Goal: Task Accomplishment & Management: Use online tool/utility

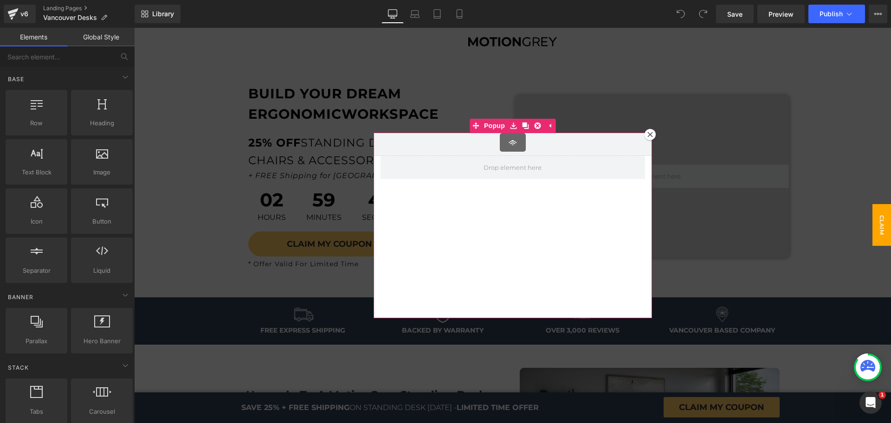
click at [647, 134] on icon at bounding box center [650, 135] width 6 height 6
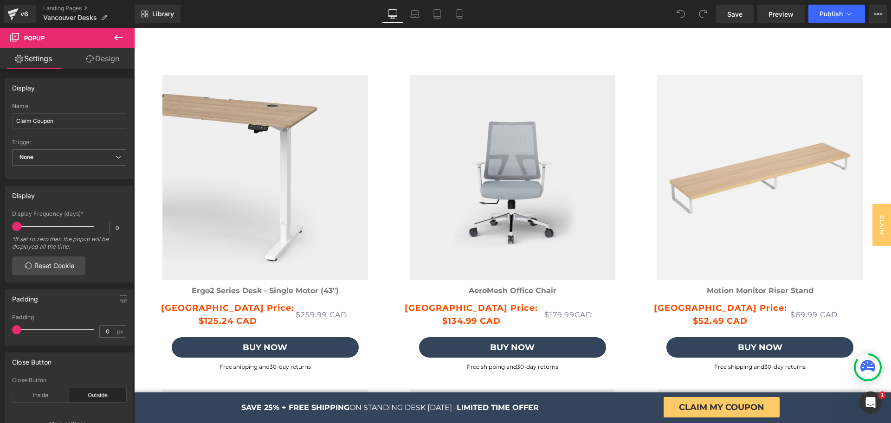
scroll to position [2421, 0]
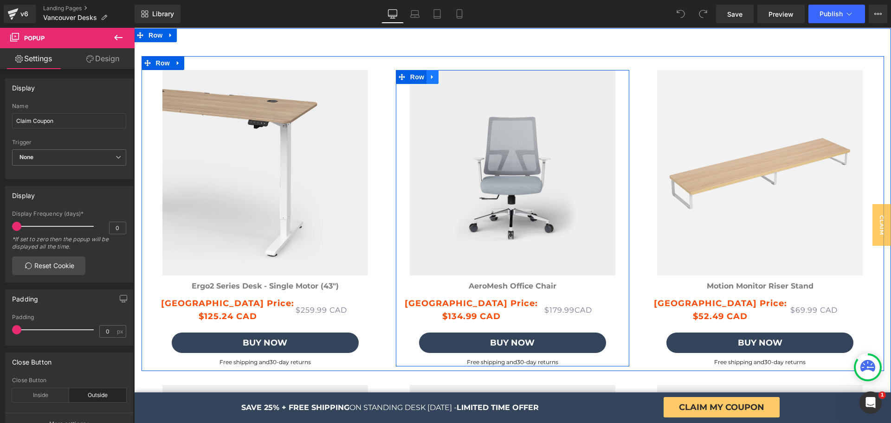
click at [431, 77] on icon at bounding box center [432, 77] width 2 height 4
click at [465, 75] on icon at bounding box center [468, 76] width 6 height 7
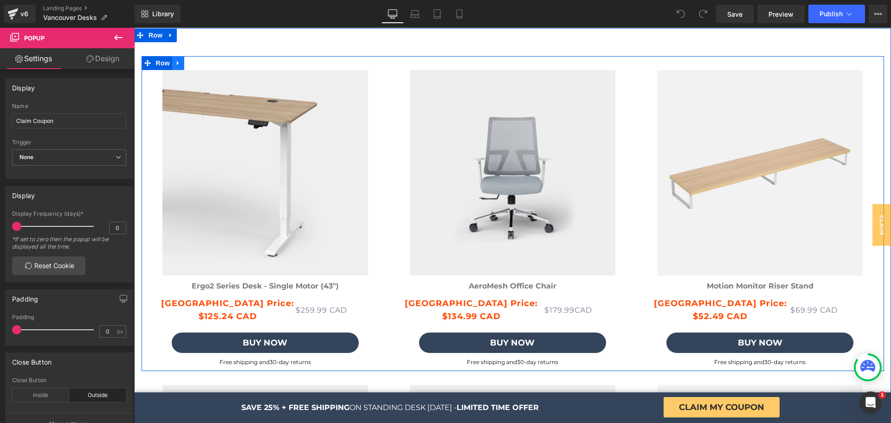
click at [177, 64] on icon at bounding box center [178, 63] width 2 height 4
click at [187, 64] on icon at bounding box center [190, 62] width 6 height 7
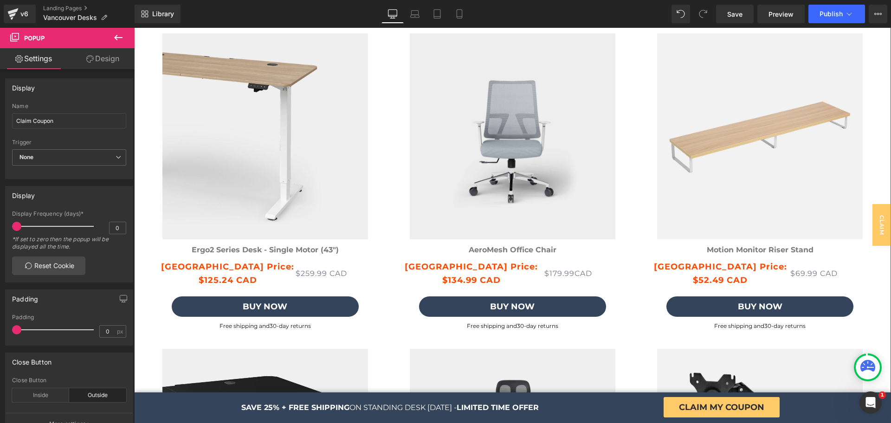
scroll to position [2727, 0]
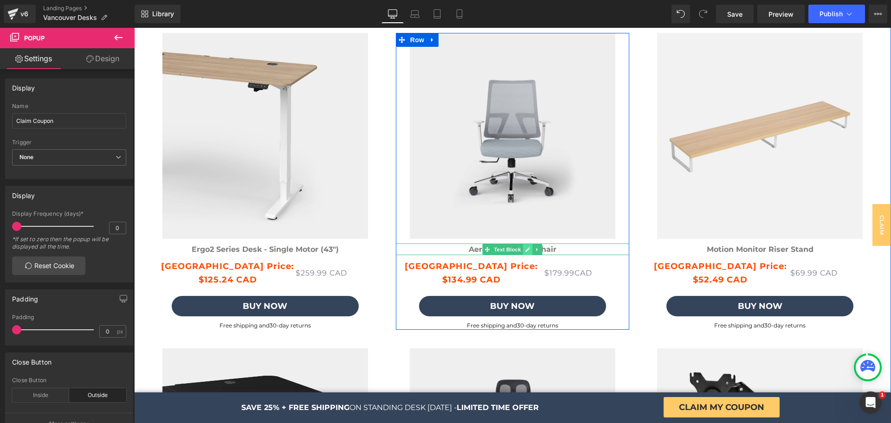
click at [526, 250] on icon at bounding box center [528, 249] width 5 height 5
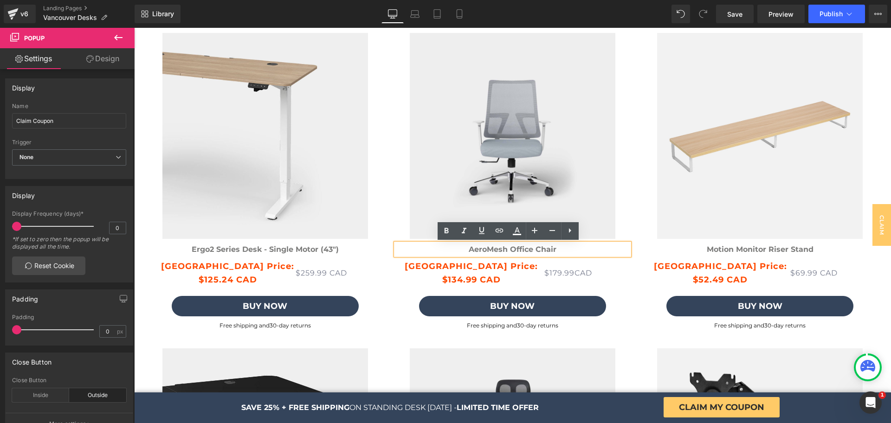
click at [495, 250] on b "AeroMesh Office Chair" at bounding box center [512, 249] width 88 height 9
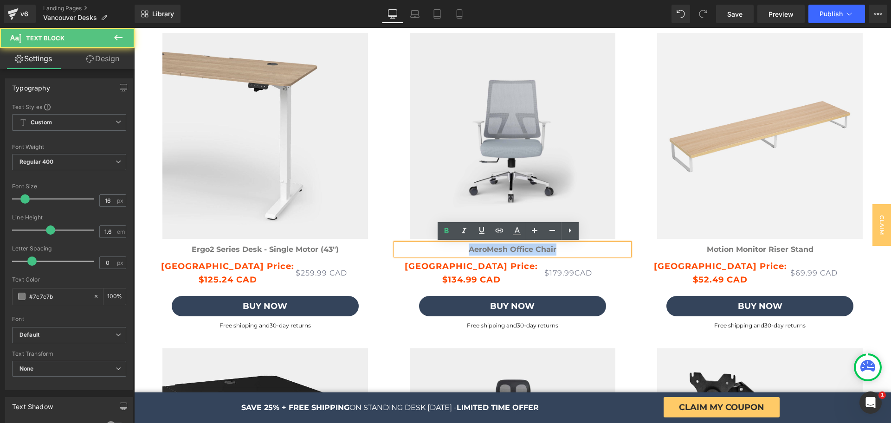
drag, startPoint x: 552, startPoint y: 249, endPoint x: 451, endPoint y: 250, distance: 100.7
click at [451, 250] on p "AeroMesh Office Chair" at bounding box center [512, 250] width 233 height 12
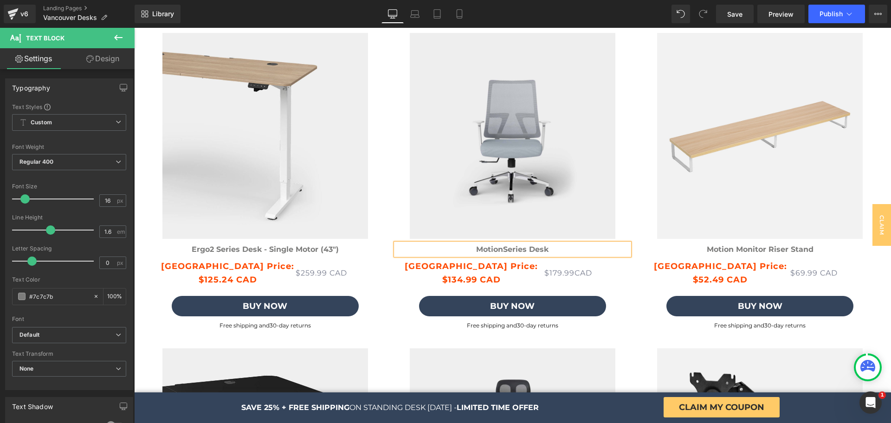
click at [500, 251] on b "MotionSeries Desk" at bounding box center [512, 249] width 72 height 9
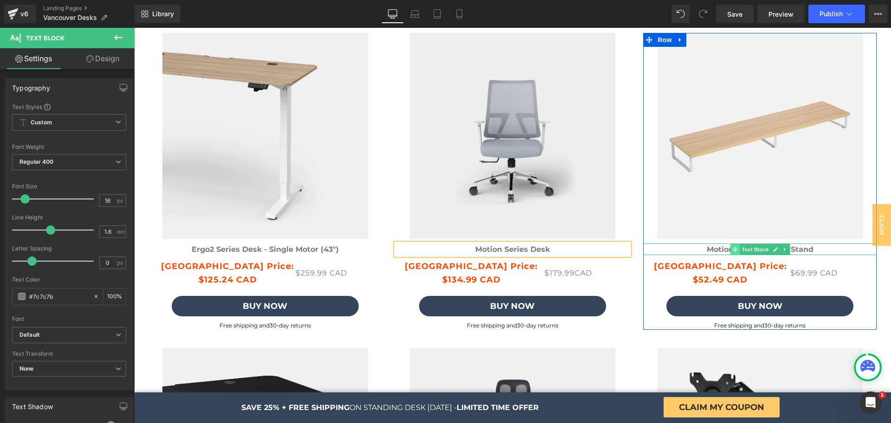
click at [732, 249] on icon at bounding box center [734, 249] width 5 height 5
click at [716, 251] on b "Motion Monitor Riser Stand" at bounding box center [759, 249] width 107 height 9
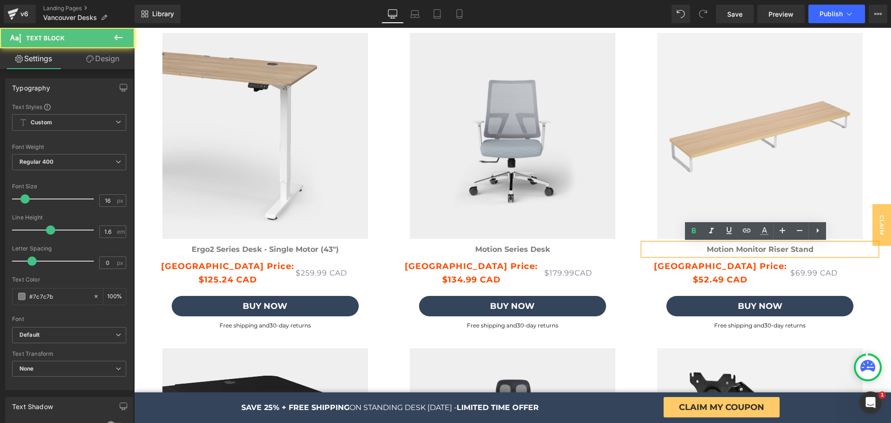
click at [716, 251] on b "Motion Monitor Riser Stand" at bounding box center [759, 249] width 107 height 9
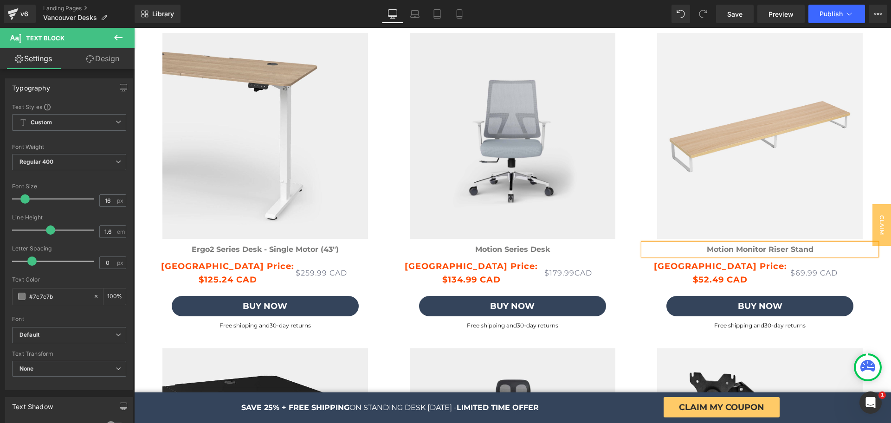
click at [713, 247] on b "Motion Monitor Riser Stand" at bounding box center [759, 249] width 107 height 9
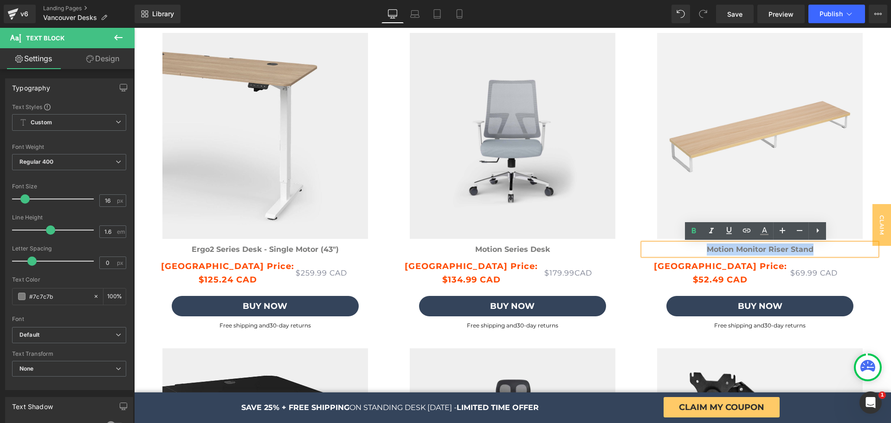
drag, startPoint x: 704, startPoint y: 249, endPoint x: 814, endPoint y: 247, distance: 110.0
click at [814, 247] on p "Motion Monitor Riser Stand" at bounding box center [759, 250] width 233 height 12
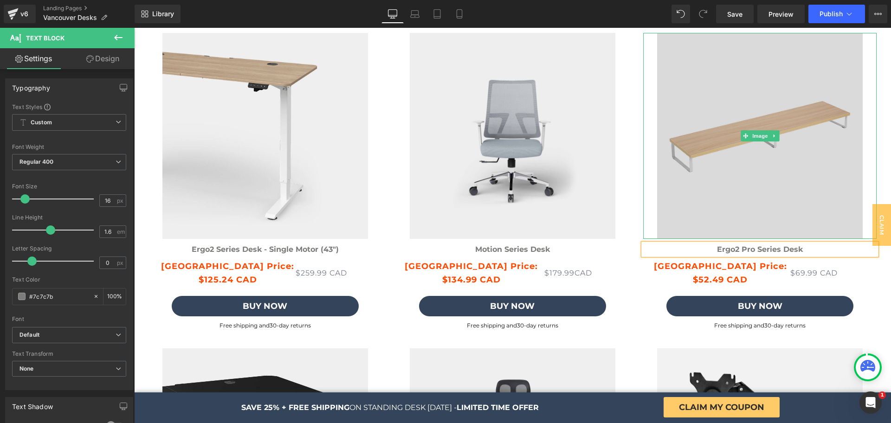
click at [724, 118] on img at bounding box center [759, 135] width 233 height 205
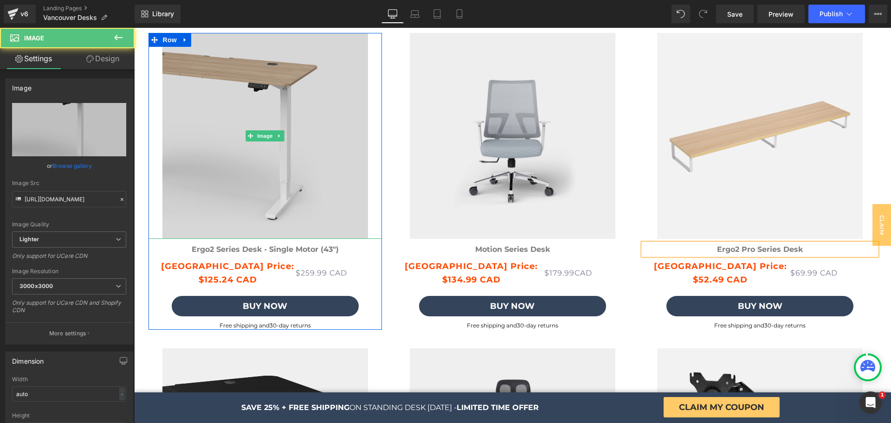
click at [222, 109] on img at bounding box center [264, 135] width 233 height 205
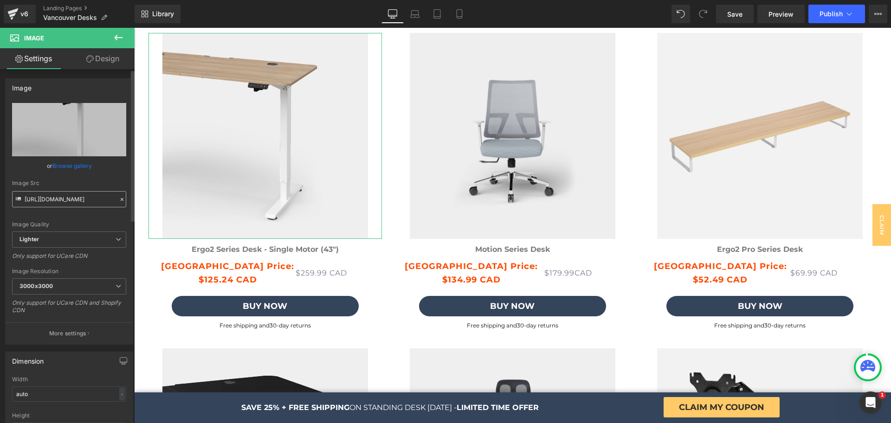
click at [42, 203] on input "[URL][DOMAIN_NAME]" at bounding box center [69, 199] width 114 height 16
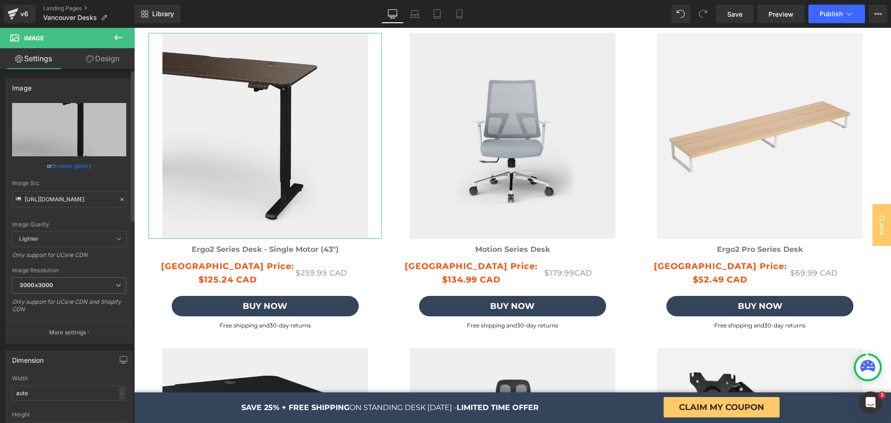
type input "[URL][DOMAIN_NAME]"
click at [0, 198] on div "Image [URL][DOMAIN_NAME] Replace Image Upload image or Browse gallery Image Src…" at bounding box center [69, 207] width 139 height 272
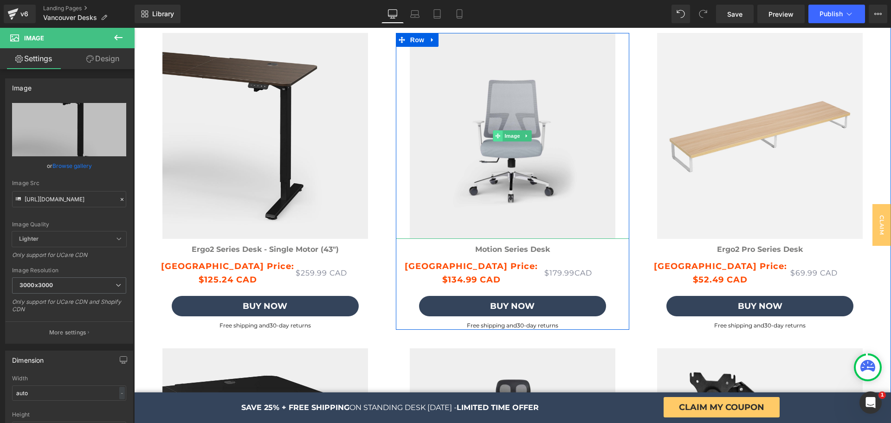
click at [493, 135] on span at bounding box center [498, 135] width 10 height 11
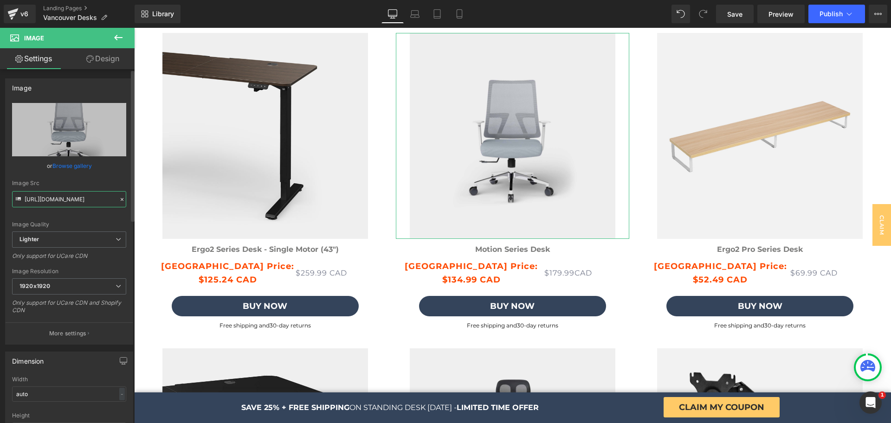
click at [88, 199] on input "[URL][DOMAIN_NAME]" at bounding box center [69, 199] width 114 height 16
paste input "[DOMAIN_NAME][URL]"
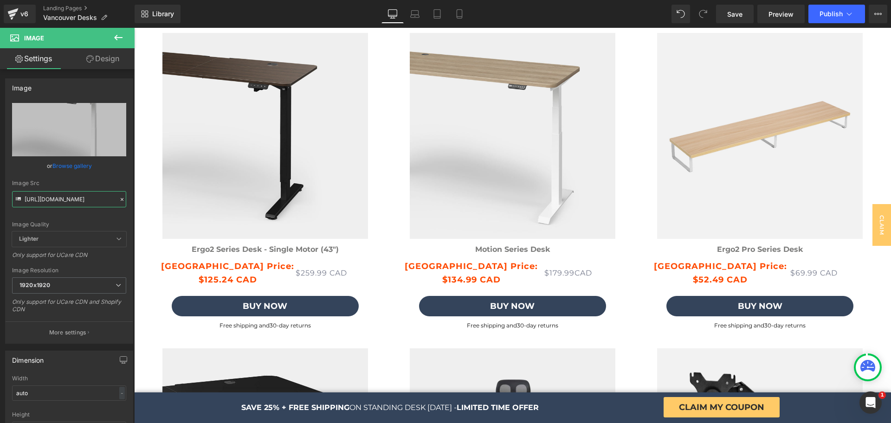
type input "[URL][DOMAIN_NAME]"
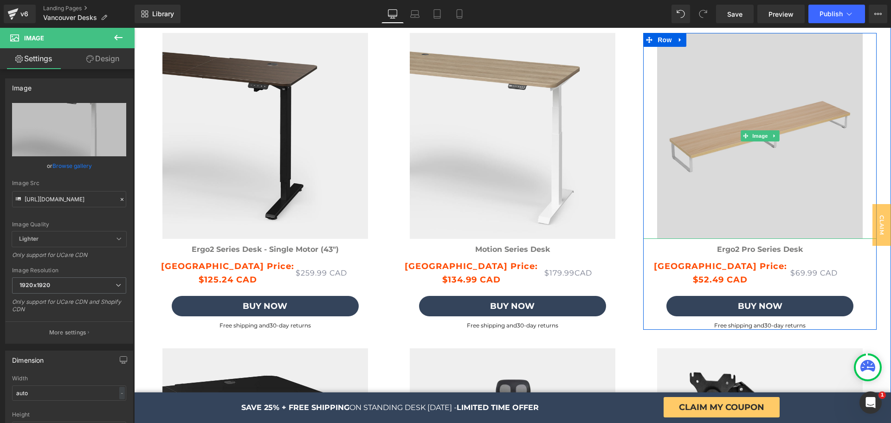
click at [692, 81] on img at bounding box center [759, 135] width 233 height 205
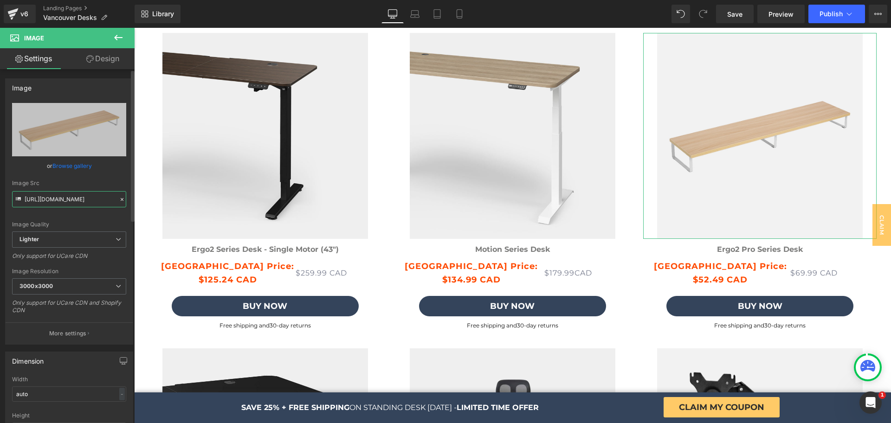
click at [56, 199] on input "[URL][DOMAIN_NAME]" at bounding box center [69, 199] width 114 height 16
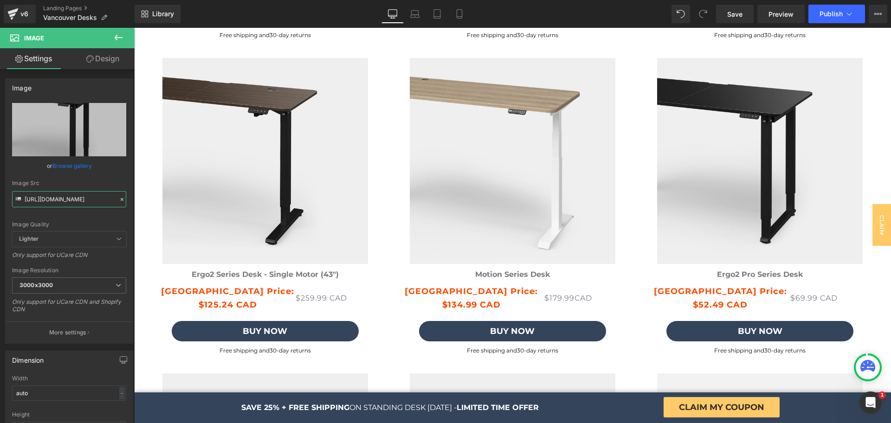
scroll to position [2698, 0]
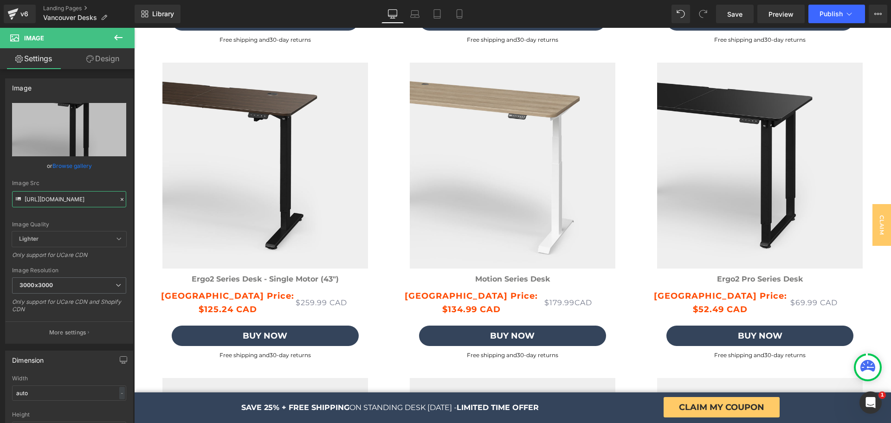
type input "[URL][DOMAIN_NAME]"
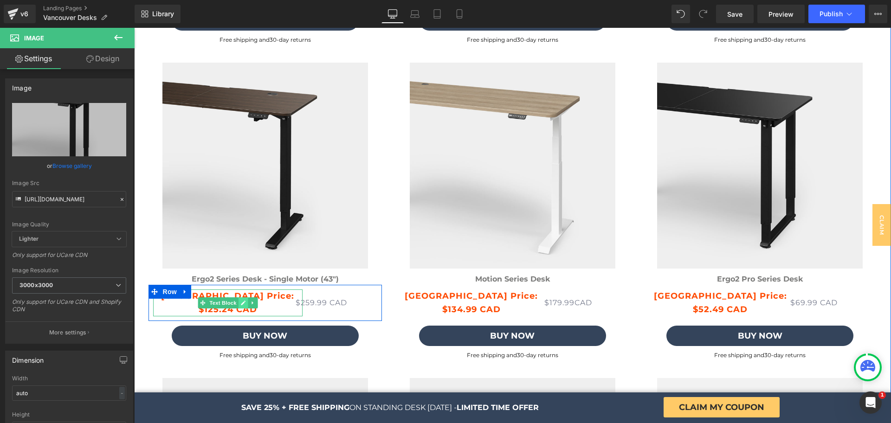
click at [242, 299] on link at bounding box center [243, 302] width 10 height 11
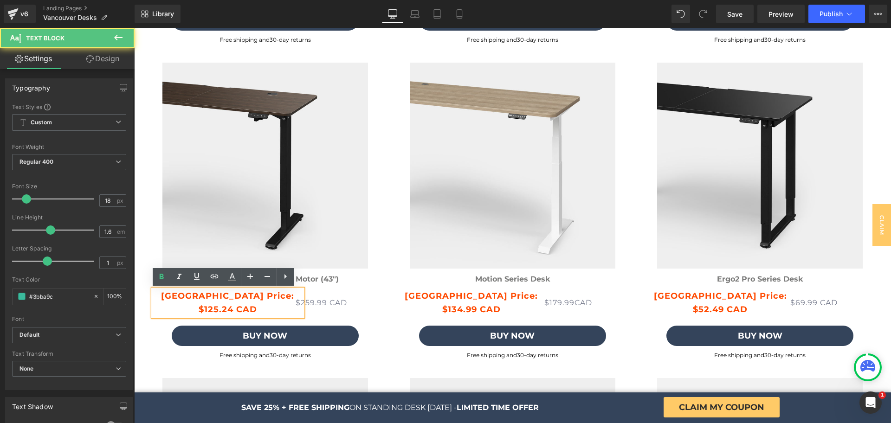
click at [201, 312] on strong "$125.24 CAD" at bounding box center [228, 309] width 58 height 10
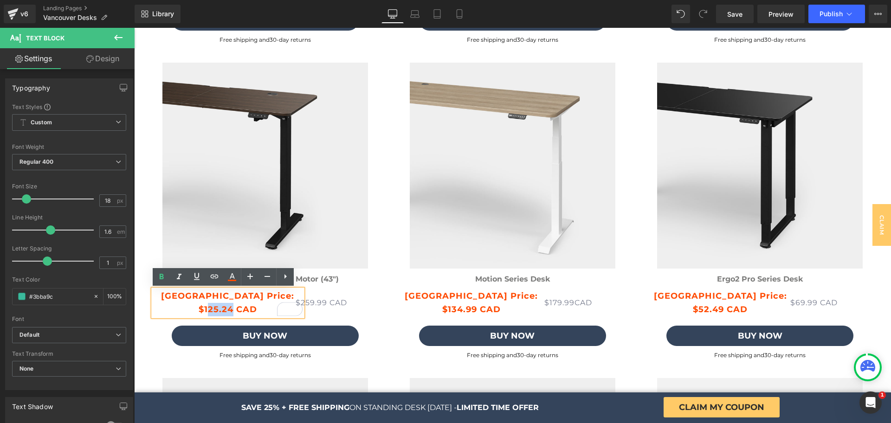
drag, startPoint x: 204, startPoint y: 312, endPoint x: 226, endPoint y: 311, distance: 22.7
click at [226, 311] on strong "$125.24 CAD" at bounding box center [228, 309] width 58 height 10
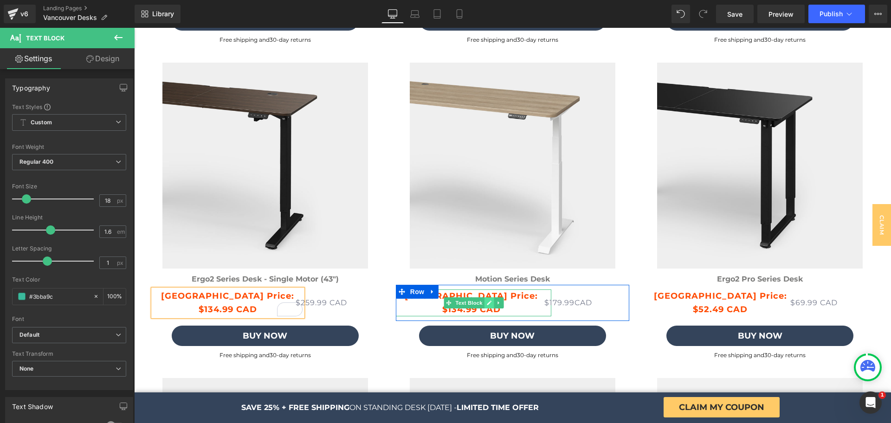
click at [486, 304] on icon at bounding box center [488, 303] width 5 height 6
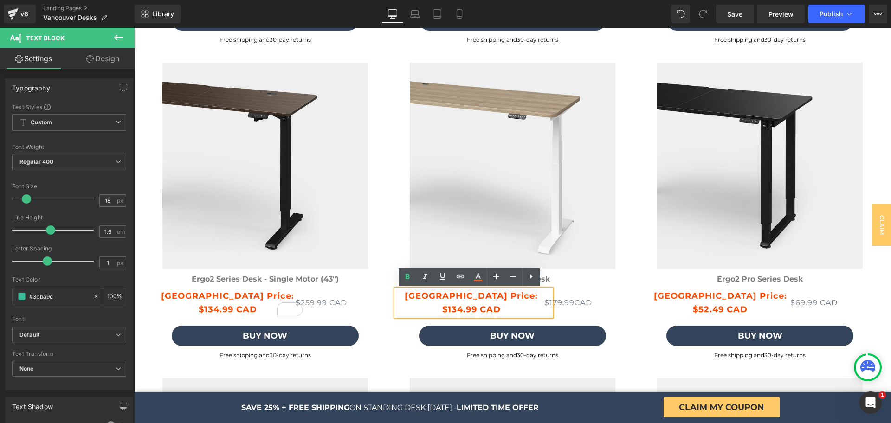
click at [451, 311] on strong "$134.99 CAD" at bounding box center [471, 309] width 58 height 10
drag, startPoint x: 443, startPoint y: 311, endPoint x: 471, endPoint y: 311, distance: 27.4
click at [471, 311] on strong "$134.99 CAD" at bounding box center [471, 309] width 58 height 10
paste div "To enrich screen reader interactions, please activate Accessibility in Grammarl…"
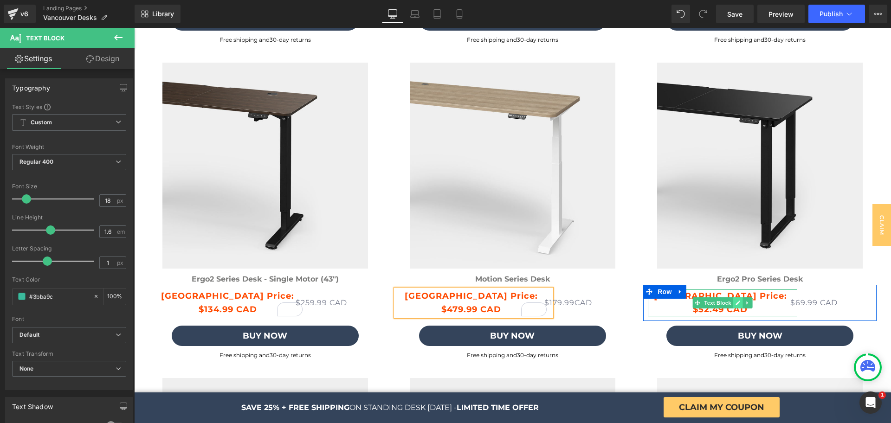
click at [736, 301] on icon at bounding box center [738, 303] width 5 height 5
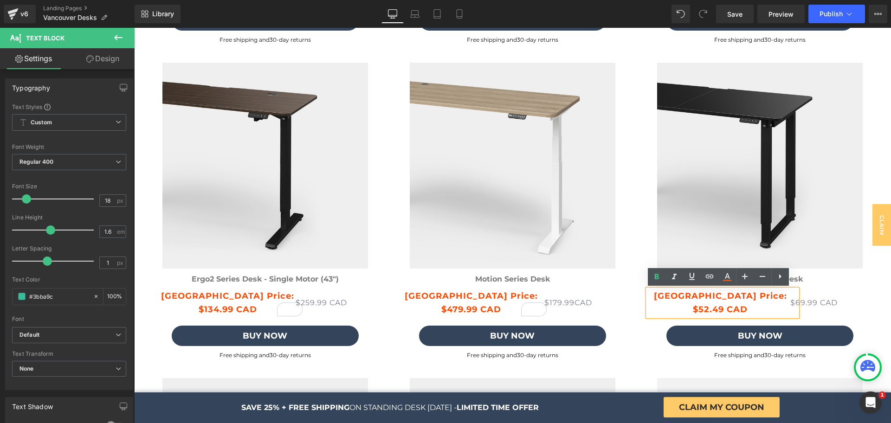
click at [701, 308] on div "Vancouver Price: $52.49 CAD Text Block" at bounding box center [722, 302] width 149 height 27
click at [693, 308] on strong "$52.49 CAD" at bounding box center [719, 309] width 55 height 10
drag, startPoint x: 694, startPoint y: 308, endPoint x: 717, endPoint y: 310, distance: 22.8
click at [717, 310] on strong "$52.49 CAD" at bounding box center [719, 309] width 55 height 10
paste div "To enrich screen reader interactions, please activate Accessibility in Grammarl…"
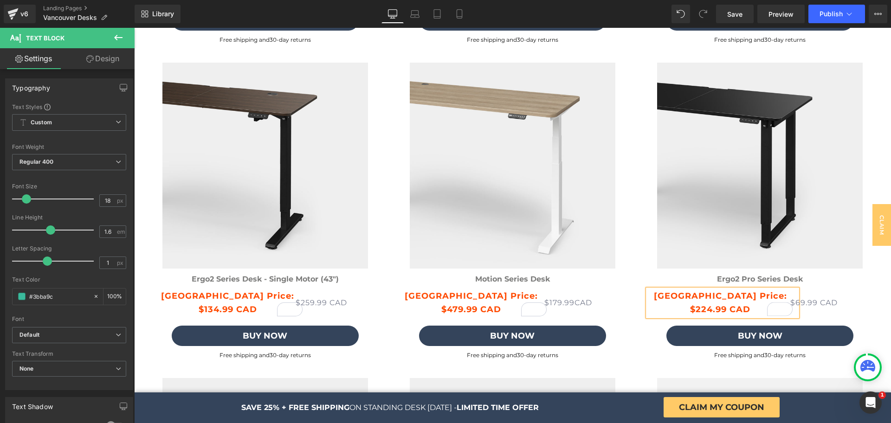
click at [872, 294] on div "Image Ergo2 Pro Series Desk Text Block Vancouver Price: $224.99 CAD Text Block …" at bounding box center [759, 211] width 247 height 297
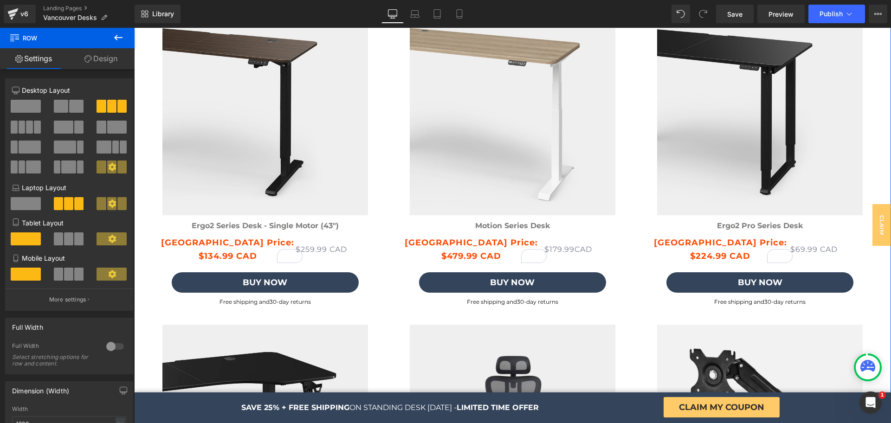
scroll to position [2751, 0]
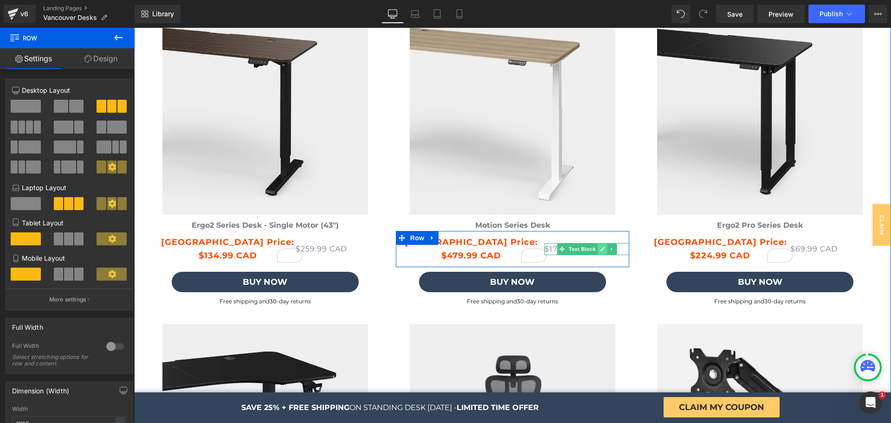
click at [597, 250] on link at bounding box center [602, 249] width 10 height 11
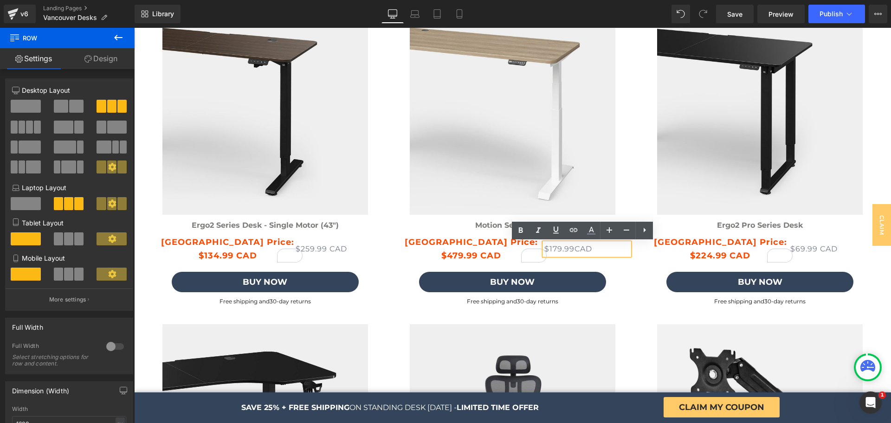
click at [547, 253] on p "$179.99 CAD" at bounding box center [586, 249] width 85 height 12
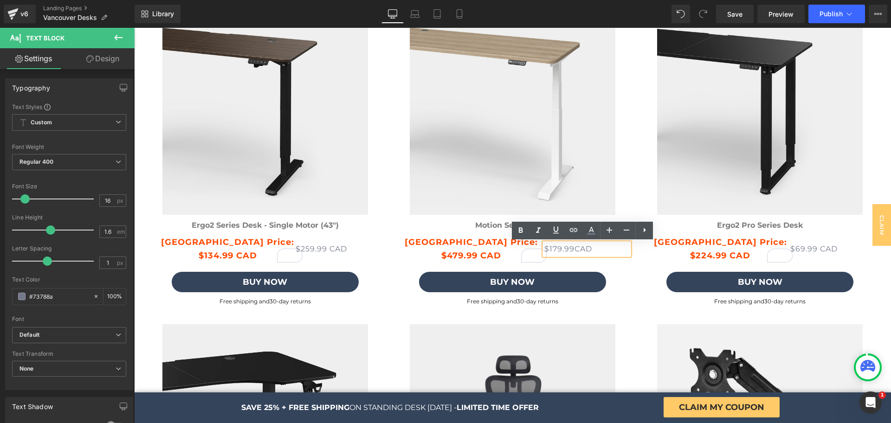
drag, startPoint x: 545, startPoint y: 249, endPoint x: 552, endPoint y: 250, distance: 7.9
click at [552, 250] on p "$179.99 CAD" at bounding box center [586, 249] width 85 height 12
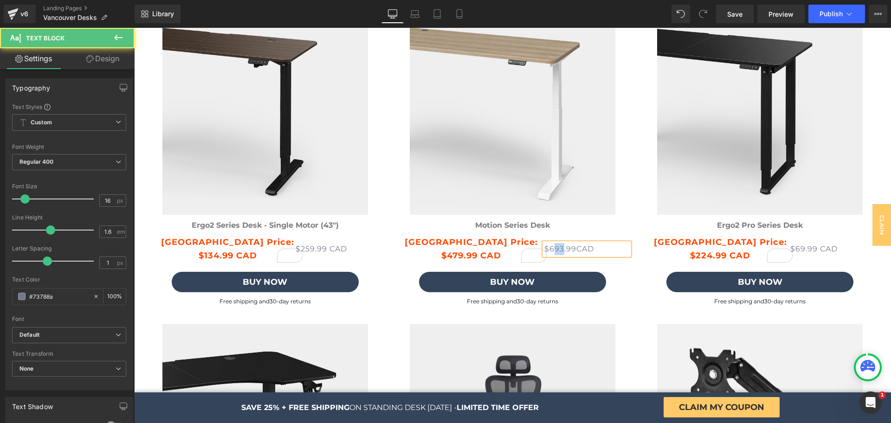
drag, startPoint x: 558, startPoint y: 250, endPoint x: 550, endPoint y: 250, distance: 8.8
click at [550, 250] on p "$693.99 CAD" at bounding box center [586, 249] width 85 height 12
click at [560, 249] on p "$638.99 CAD" at bounding box center [586, 249] width 85 height 12
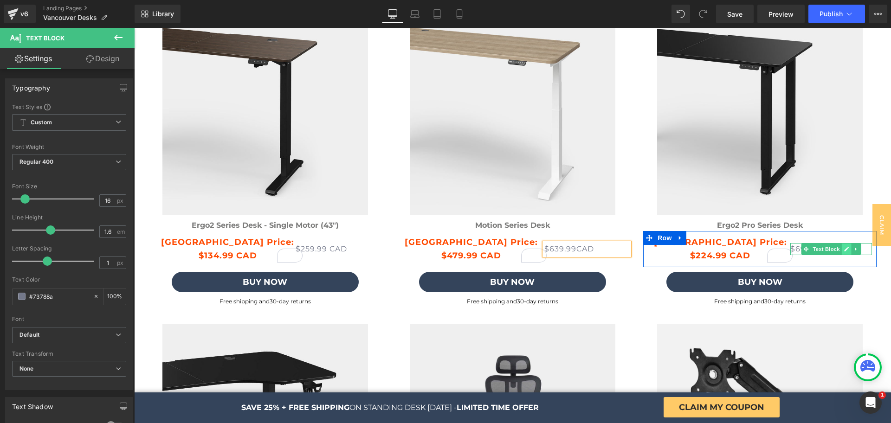
click at [844, 247] on icon at bounding box center [846, 249] width 5 height 6
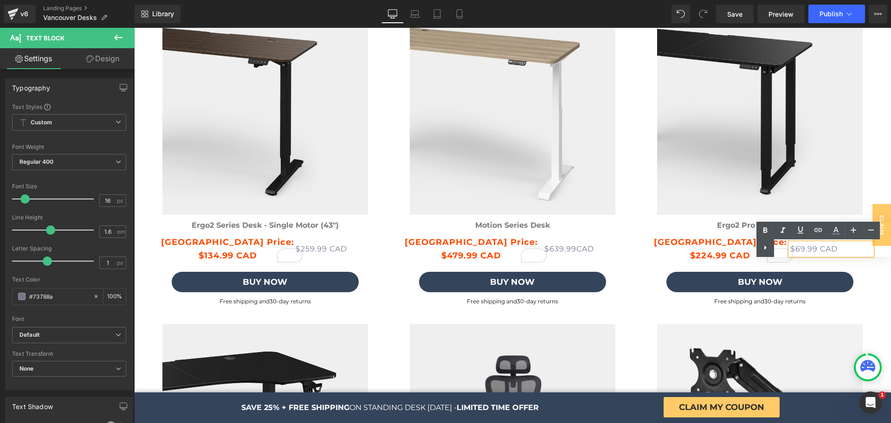
click at [793, 252] on div "Text Color Highlight Color #333333" at bounding box center [823, 239] width 135 height 35
click at [793, 248] on div "Text Color Highlight Color #333333" at bounding box center [823, 239] width 135 height 35
click at [817, 249] on div "Text Color Highlight Color #333333" at bounding box center [823, 239] width 135 height 35
click at [763, 250] on icon at bounding box center [764, 247] width 11 height 11
click at [827, 250] on p "$69.99 CAD" at bounding box center [831, 249] width 82 height 12
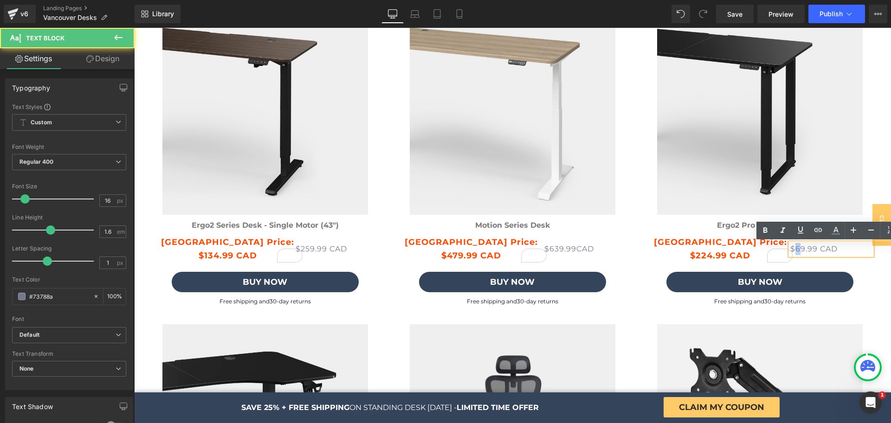
click at [793, 249] on p "$69.99 CAD" at bounding box center [831, 249] width 82 height 12
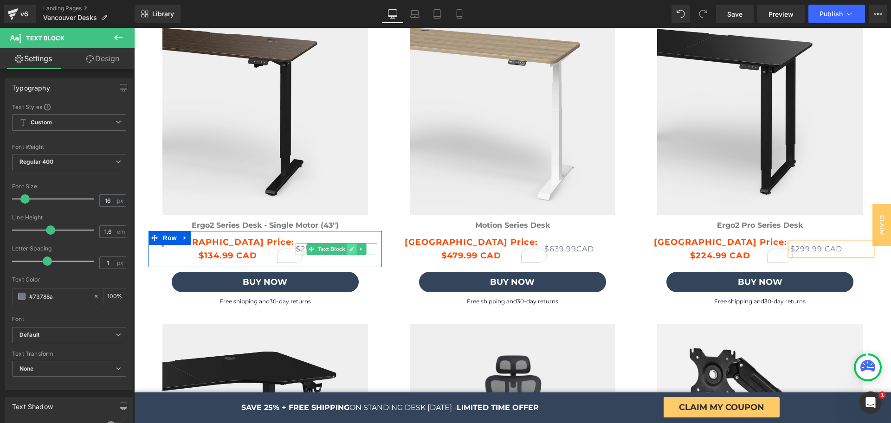
click at [352, 247] on link at bounding box center [351, 249] width 10 height 11
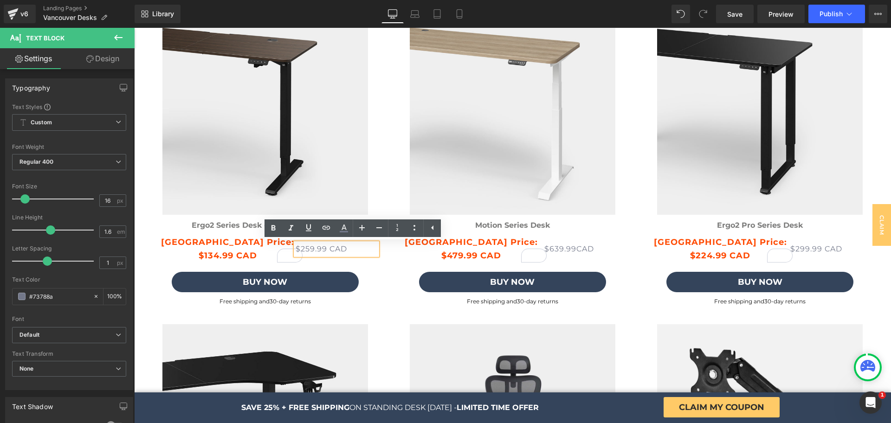
click at [303, 251] on p "$259.99 CAD" at bounding box center [336, 249] width 82 height 12
drag, startPoint x: 304, startPoint y: 250, endPoint x: 298, endPoint y: 250, distance: 6.0
click at [298, 250] on p "$259.99 CAD" at bounding box center [336, 249] width 82 height 12
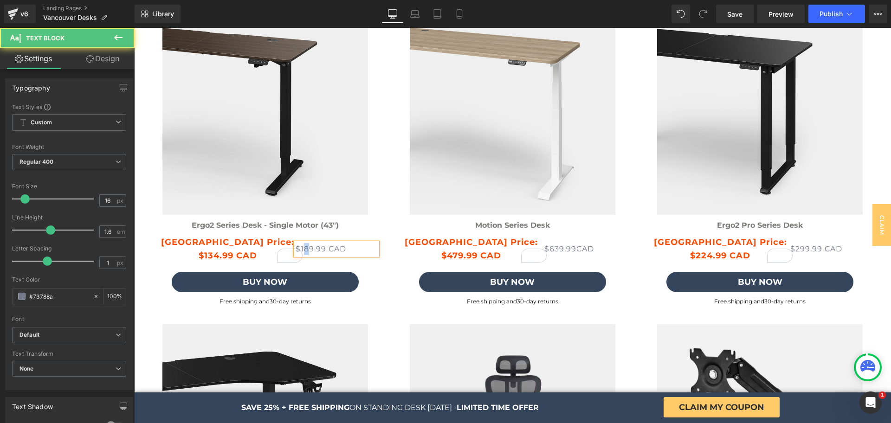
click at [305, 250] on p "$189.99 CAD" at bounding box center [336, 249] width 82 height 12
click at [377, 279] on div "Image Ergo2 Series Desk - Single Motor (43") Text Block Vancouver Price: $134.9…" at bounding box center [264, 157] width 233 height 297
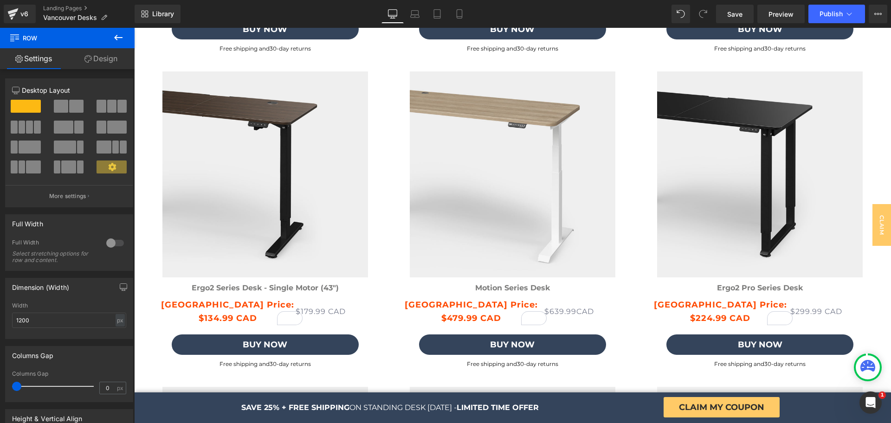
scroll to position [2686, 0]
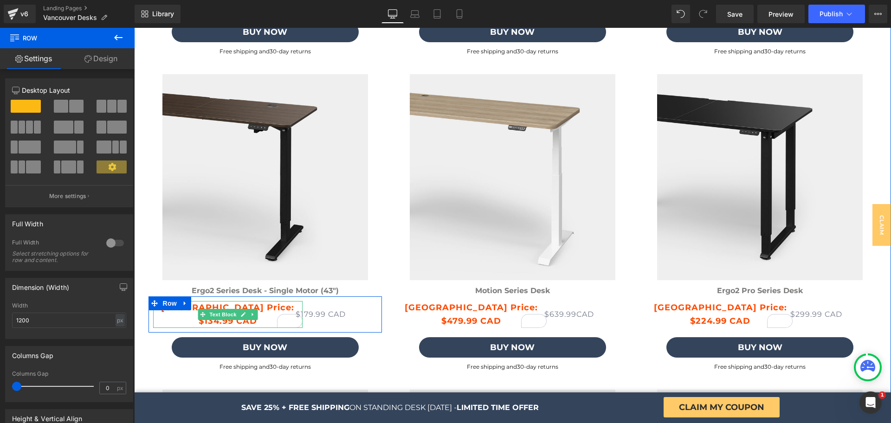
click at [289, 322] on div at bounding box center [295, 321] width 13 height 14
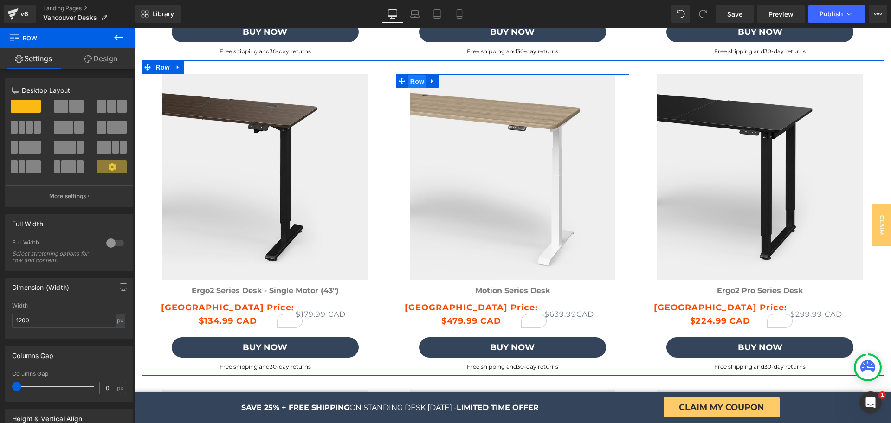
click at [417, 78] on span "Row" at bounding box center [417, 82] width 19 height 14
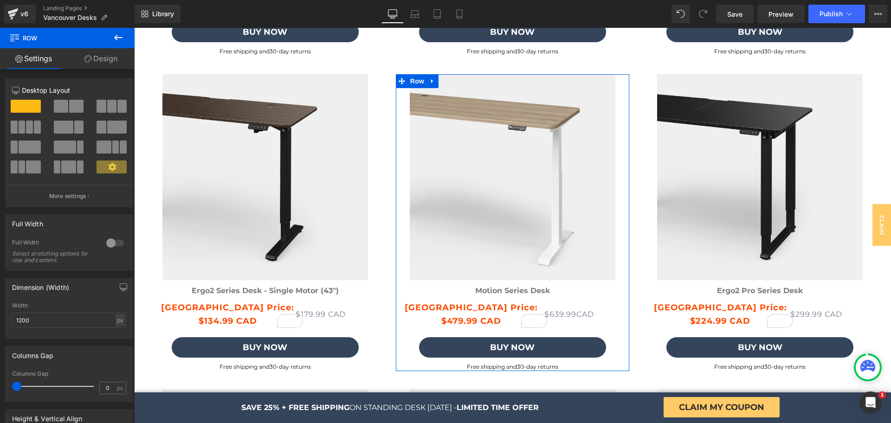
click at [89, 53] on link "Design" at bounding box center [100, 58] width 67 height 21
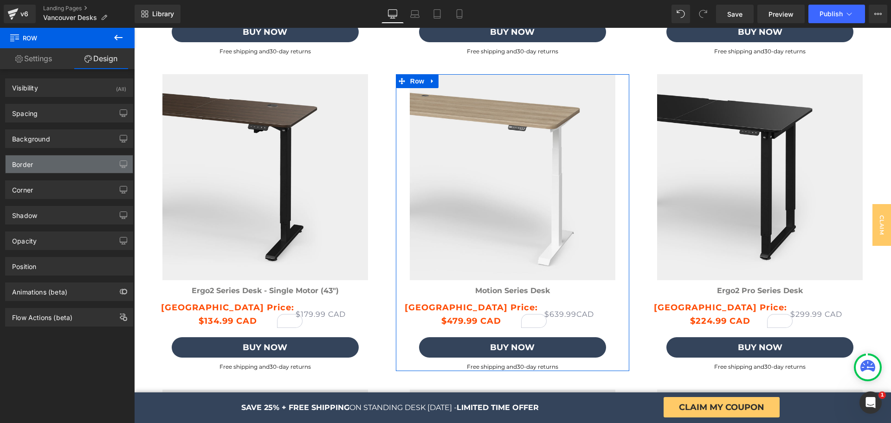
click at [57, 160] on div "Border" at bounding box center [69, 164] width 127 height 18
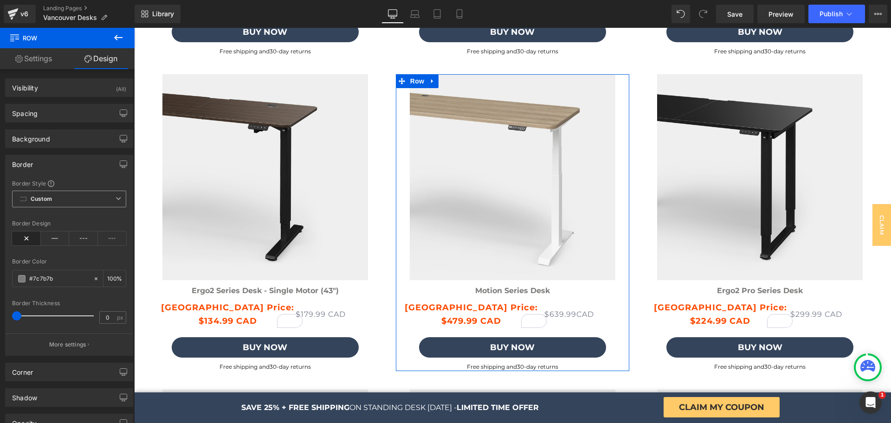
click at [58, 195] on span "Custom Setup Global Style" at bounding box center [69, 199] width 114 height 17
click at [45, 164] on div "Border" at bounding box center [69, 164] width 127 height 18
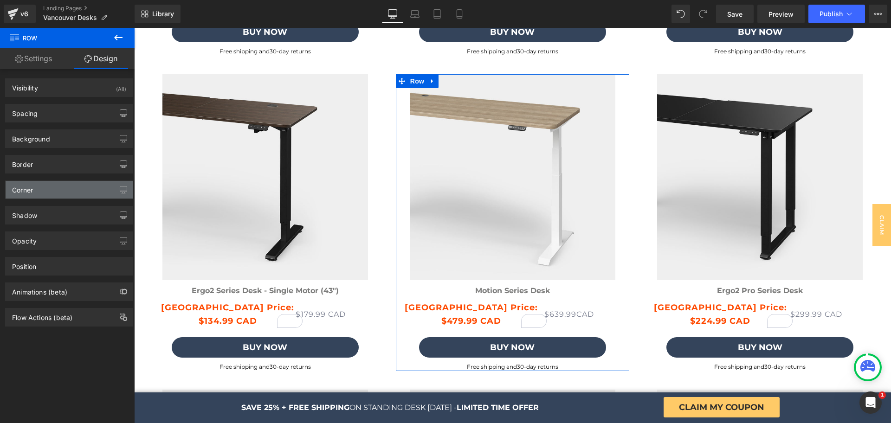
click at [47, 190] on div "Corner" at bounding box center [69, 190] width 127 height 18
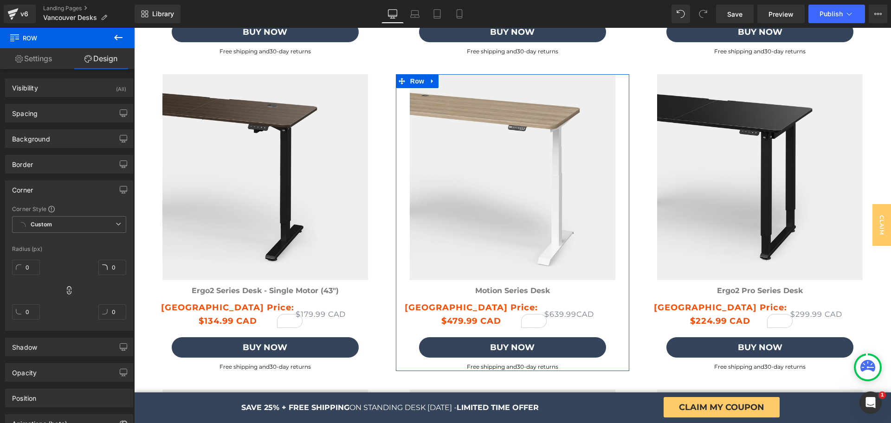
click at [47, 190] on div "Corner" at bounding box center [69, 190] width 127 height 18
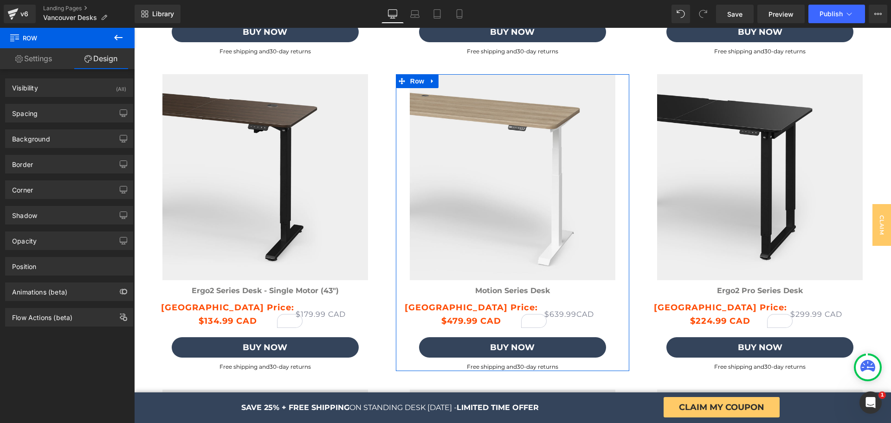
click at [30, 58] on link "Settings" at bounding box center [33, 58] width 67 height 21
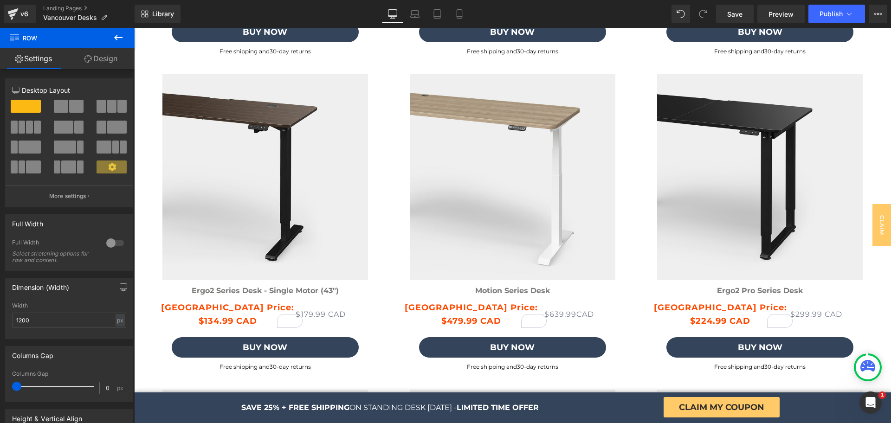
click at [115, 44] on button at bounding box center [118, 38] width 32 height 20
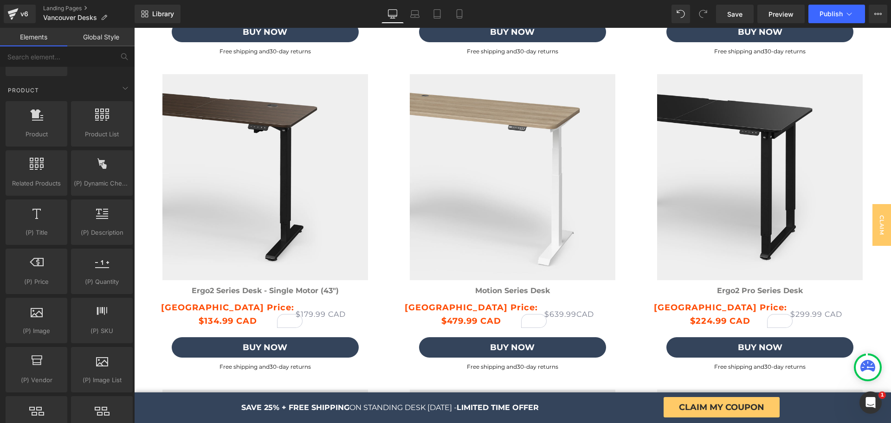
scroll to position [729, 0]
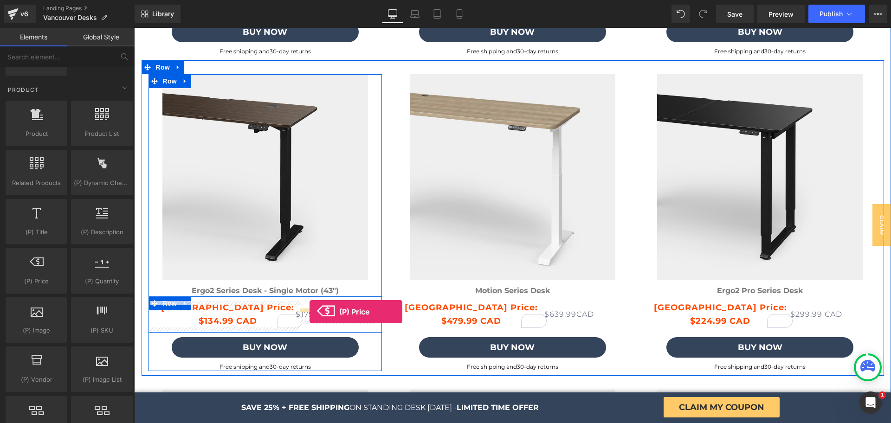
drag, startPoint x: 171, startPoint y: 298, endPoint x: 309, endPoint y: 312, distance: 138.9
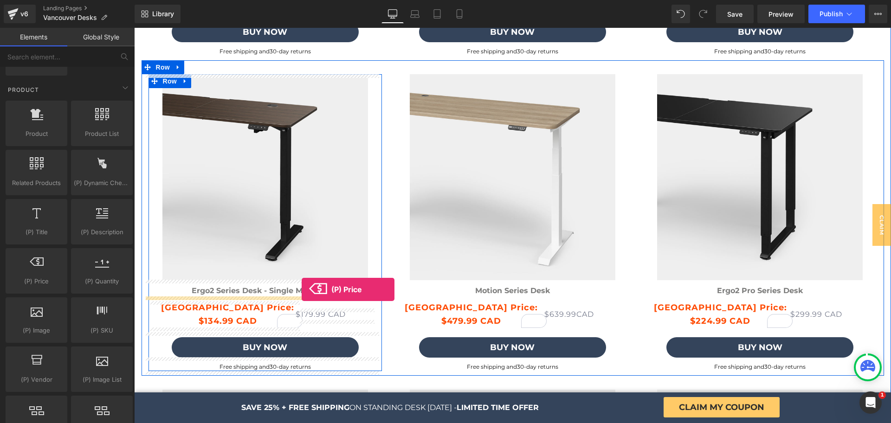
drag, startPoint x: 173, startPoint y: 300, endPoint x: 301, endPoint y: 289, distance: 128.9
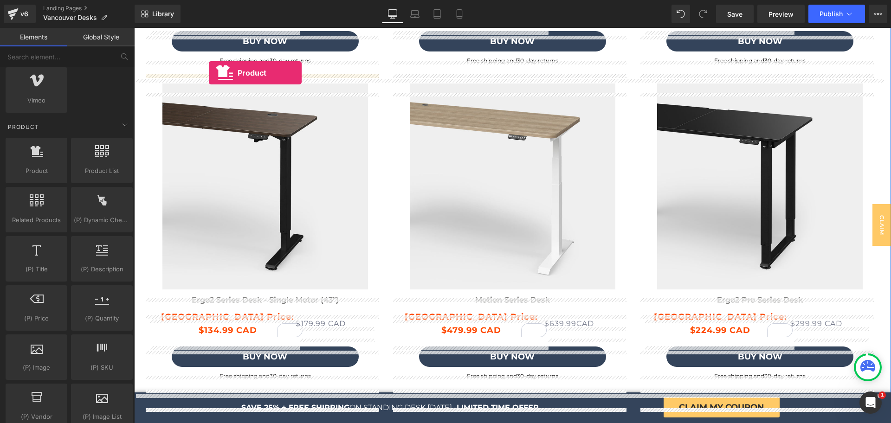
scroll to position [2667, 0]
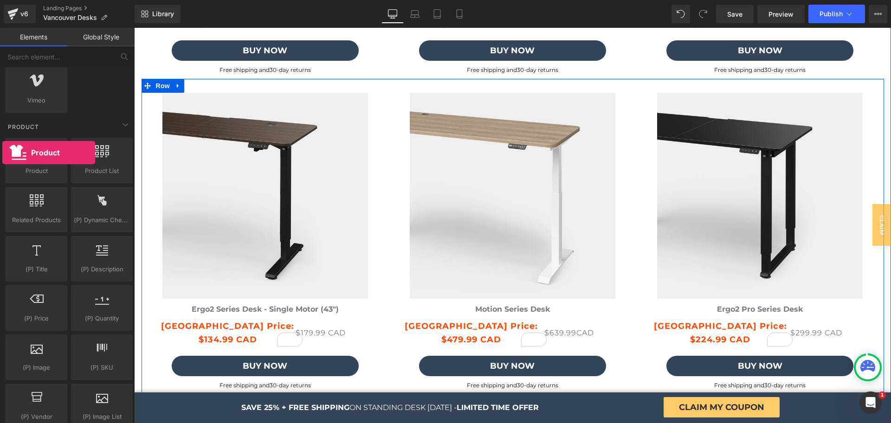
drag, startPoint x: 24, startPoint y: 165, endPoint x: 2, endPoint y: 153, distance: 24.7
click at [175, 86] on icon at bounding box center [178, 86] width 6 height 7
click at [187, 89] on icon at bounding box center [190, 86] width 6 height 6
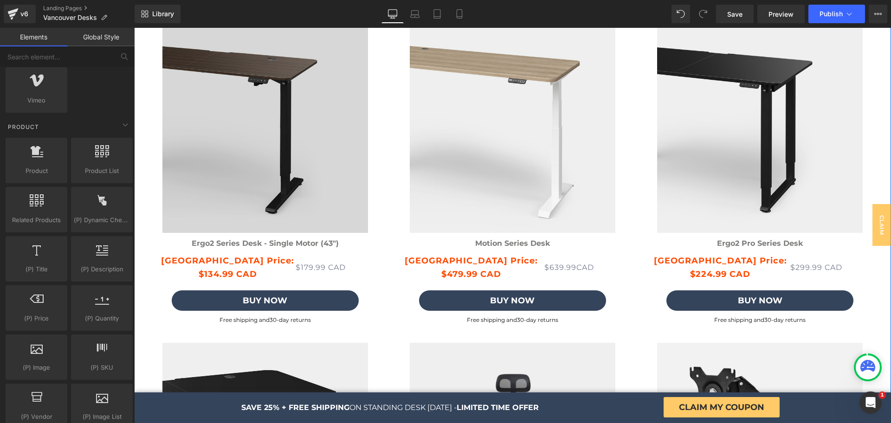
scroll to position [3038, 0]
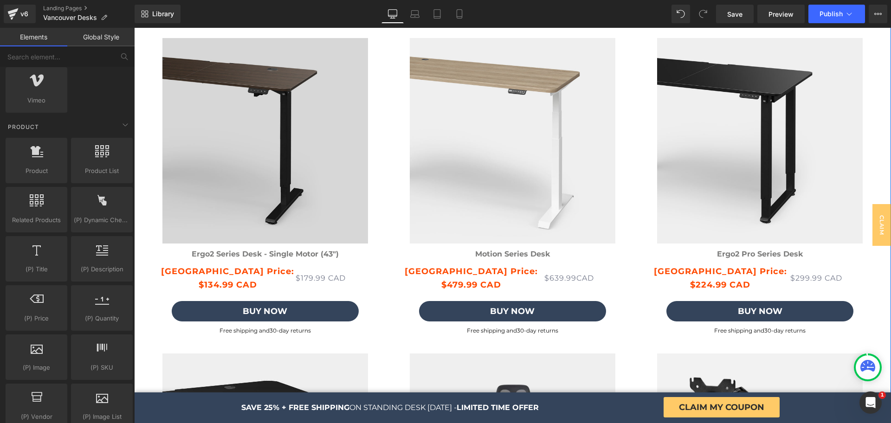
click at [259, 117] on img at bounding box center [264, 140] width 233 height 205
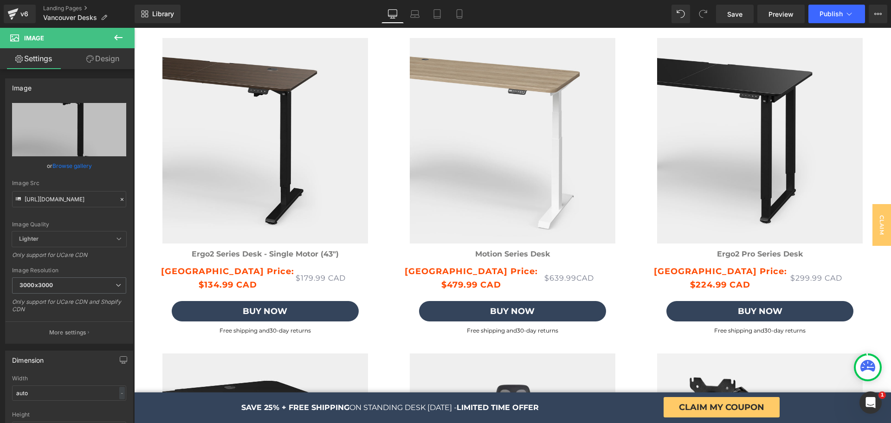
click at [122, 39] on icon at bounding box center [118, 37] width 11 height 11
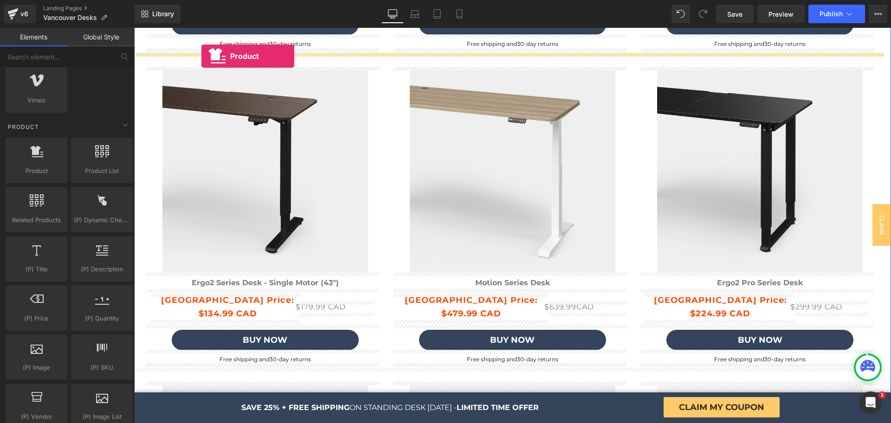
scroll to position [2997, 0]
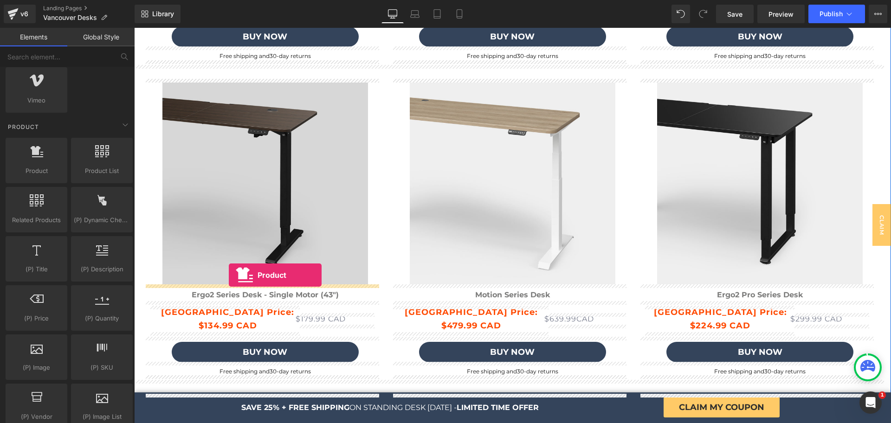
drag, startPoint x: 168, startPoint y: 175, endPoint x: 229, endPoint y: 275, distance: 116.8
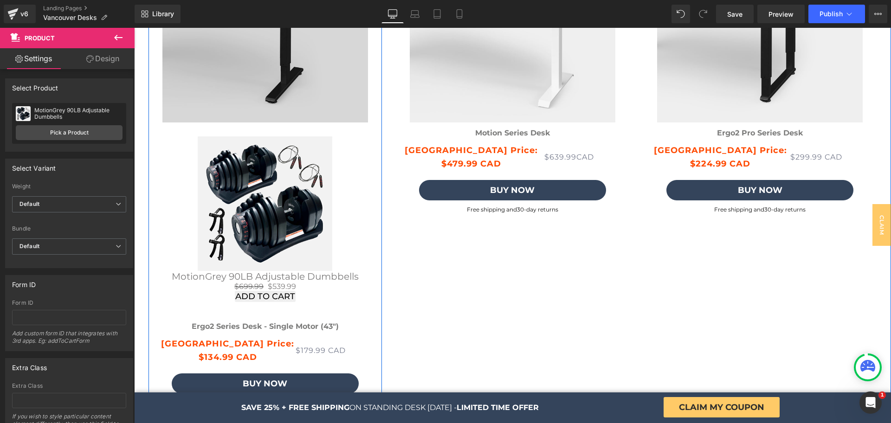
scroll to position [3159, 0]
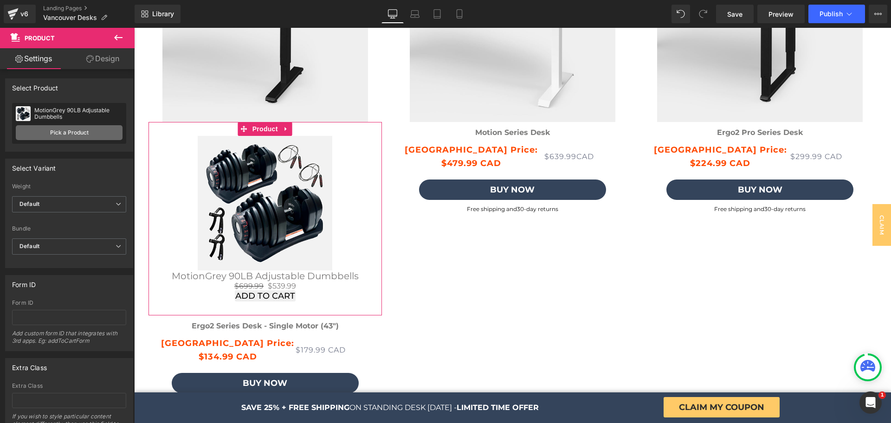
click at [96, 133] on link "Pick a Product" at bounding box center [69, 132] width 107 height 15
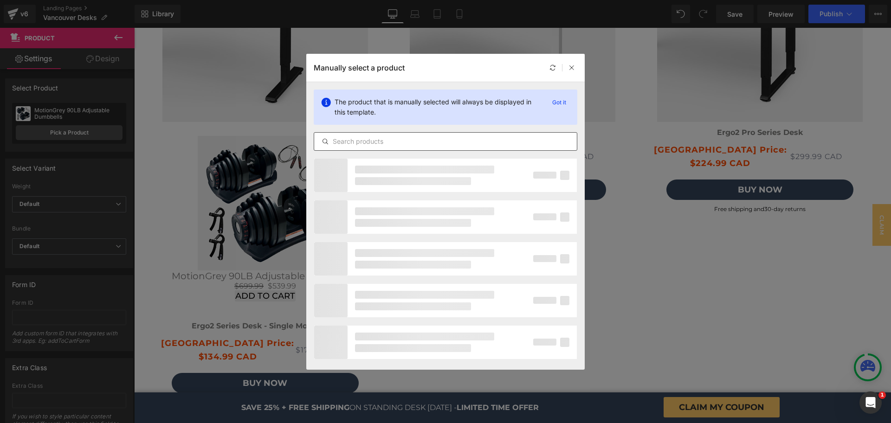
click at [391, 141] on input "text" at bounding box center [445, 141] width 263 height 11
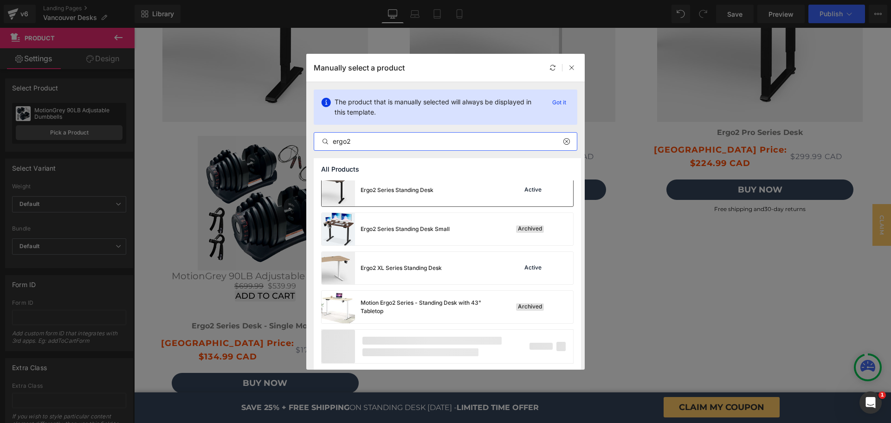
scroll to position [471, 0]
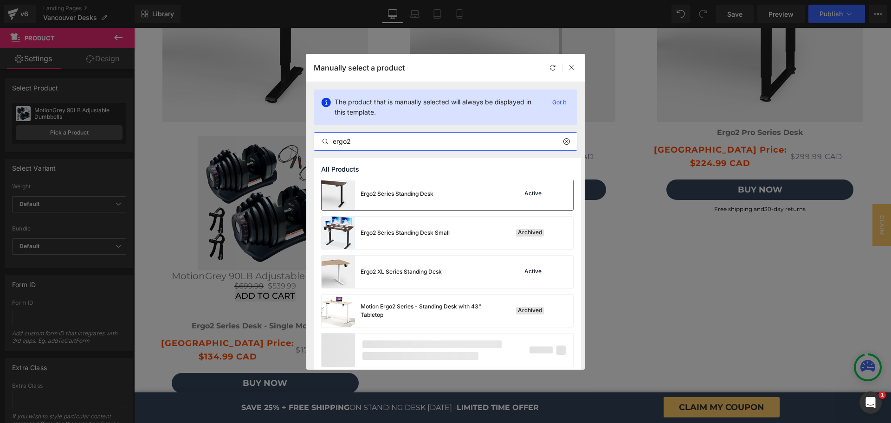
type input "ergo2"
click at [401, 202] on div "Ergo2 Series Standing Desk" at bounding box center [377, 194] width 112 height 32
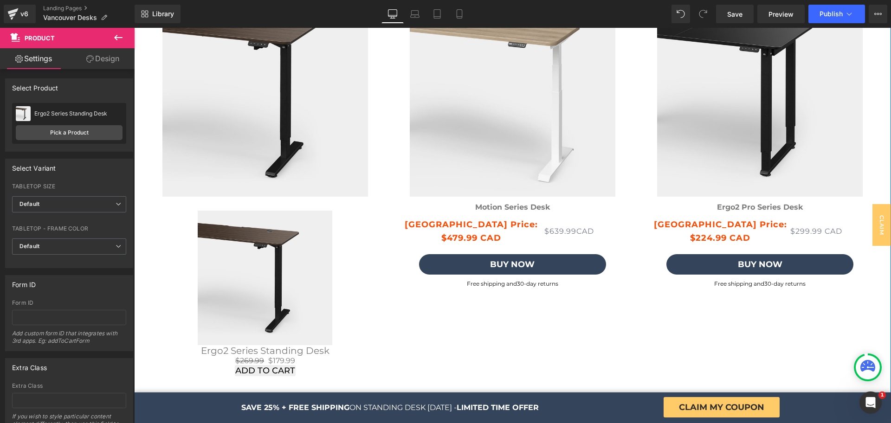
scroll to position [3239, 0]
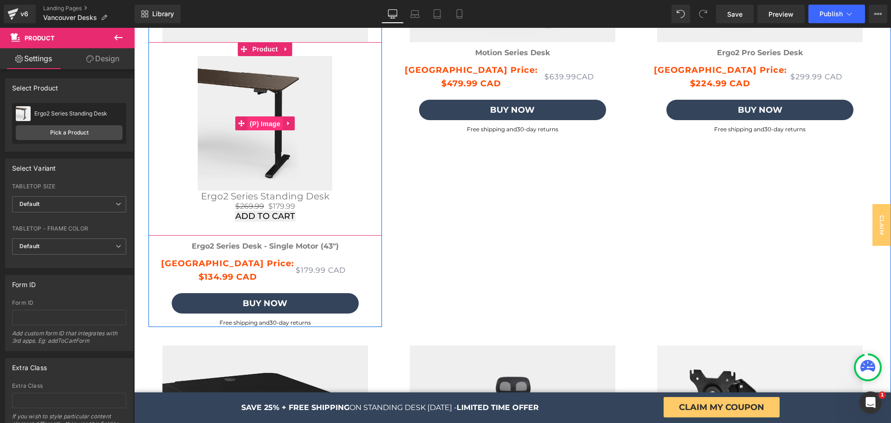
click at [252, 121] on span "(P) Image" at bounding box center [264, 124] width 35 height 14
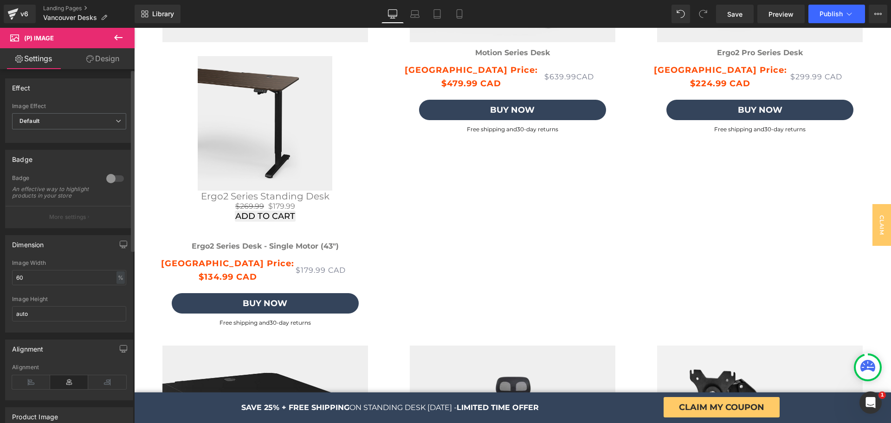
click at [113, 179] on div at bounding box center [115, 178] width 22 height 15
click at [98, 225] on button "More settings" at bounding box center [69, 217] width 127 height 22
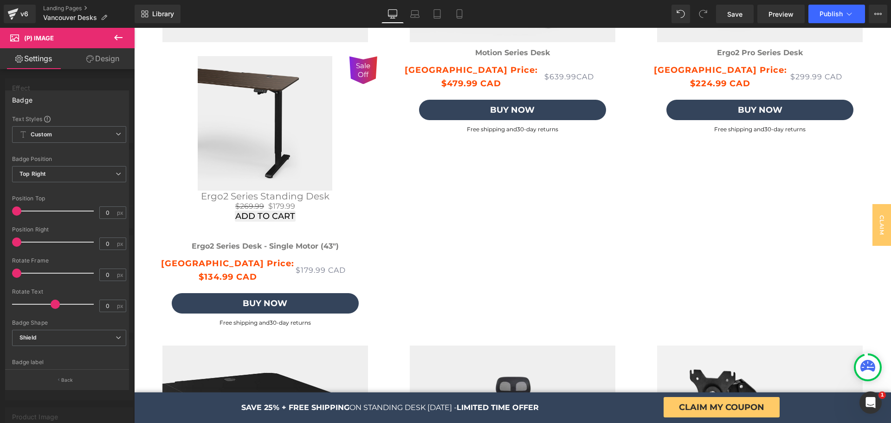
click at [121, 38] on icon at bounding box center [118, 37] width 11 height 11
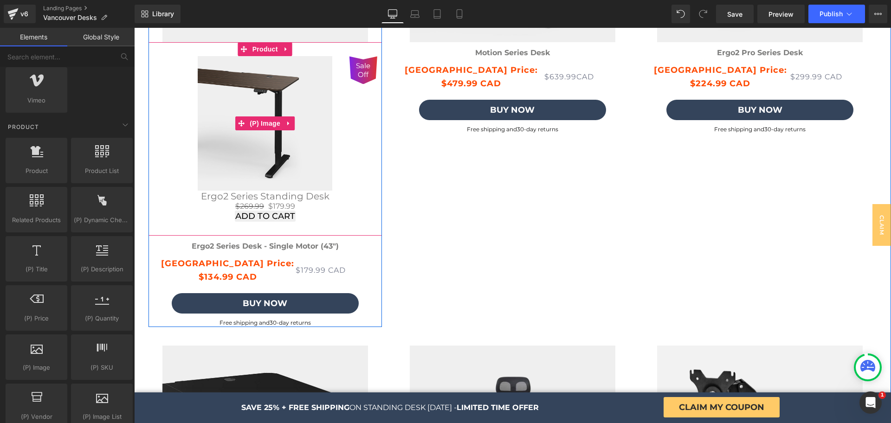
click at [290, 106] on img at bounding box center [265, 123] width 135 height 135
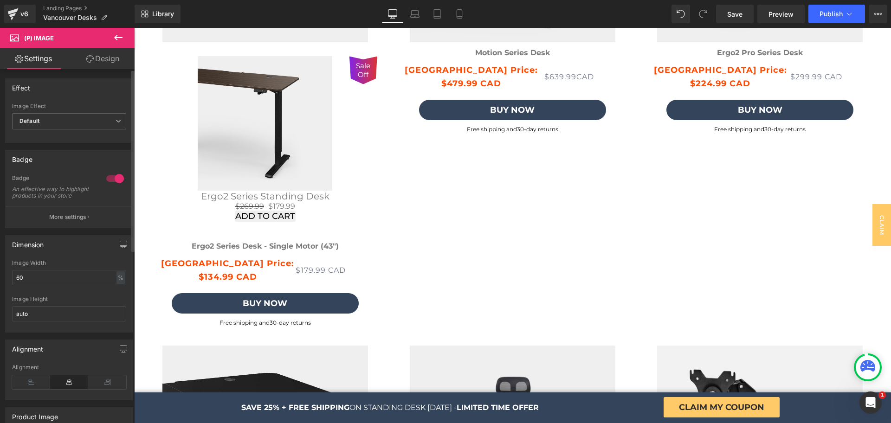
click at [109, 180] on div at bounding box center [115, 178] width 22 height 15
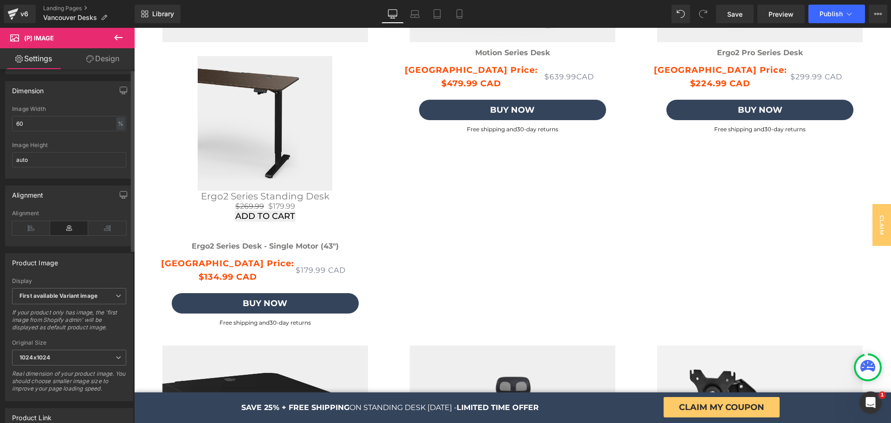
scroll to position [0, 0]
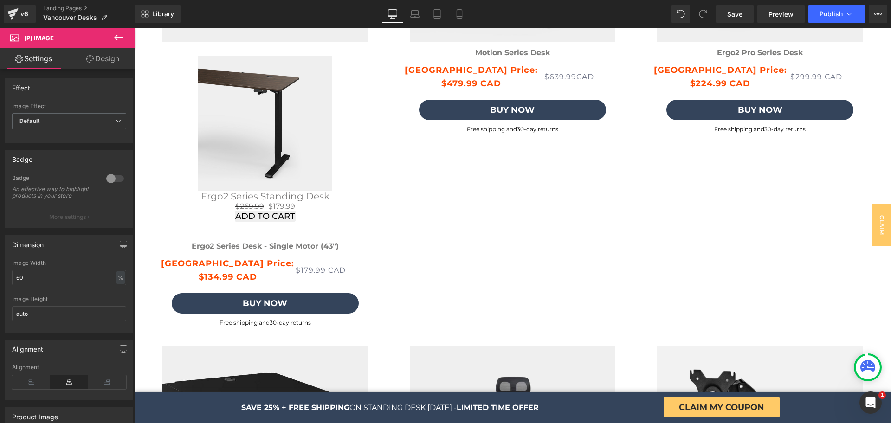
click at [99, 65] on link "Design" at bounding box center [102, 58] width 67 height 21
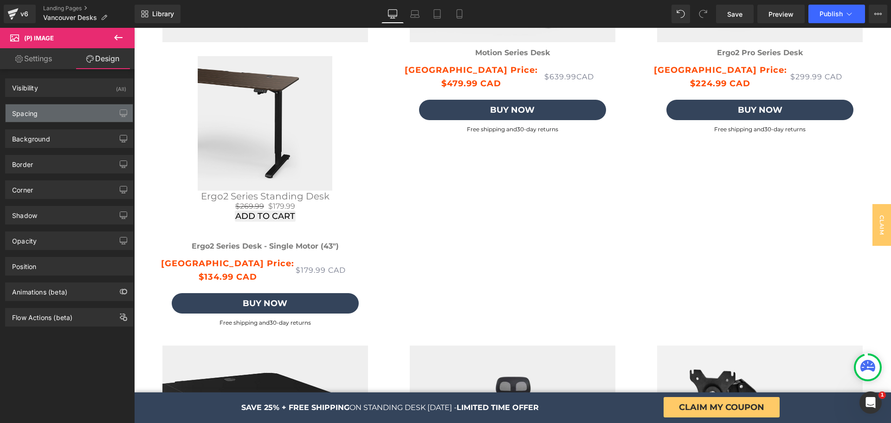
click at [67, 110] on div "Spacing" at bounding box center [69, 113] width 127 height 18
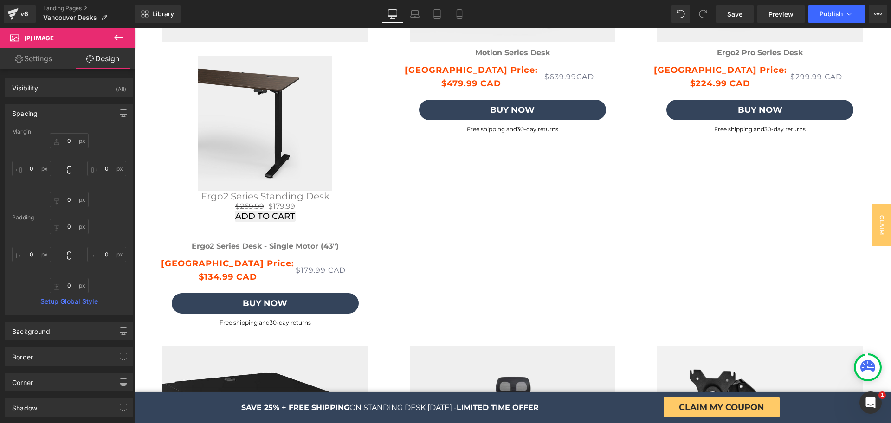
click at [51, 112] on div "Spacing" at bounding box center [69, 113] width 127 height 18
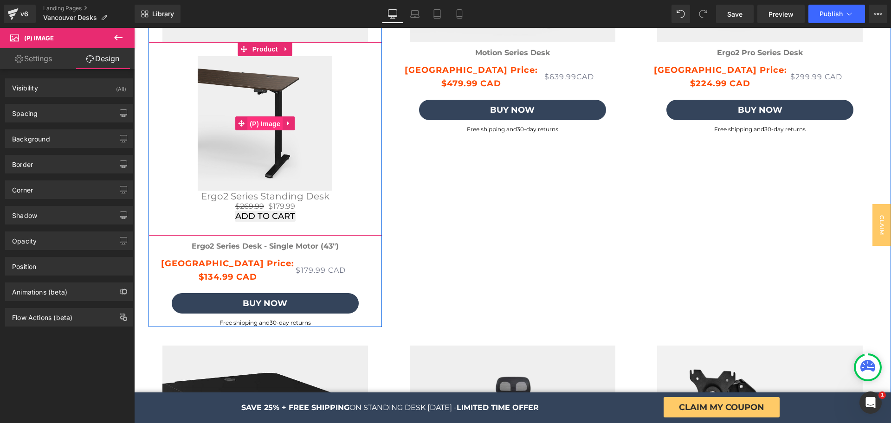
click at [252, 119] on span "(P) Image" at bounding box center [264, 124] width 35 height 14
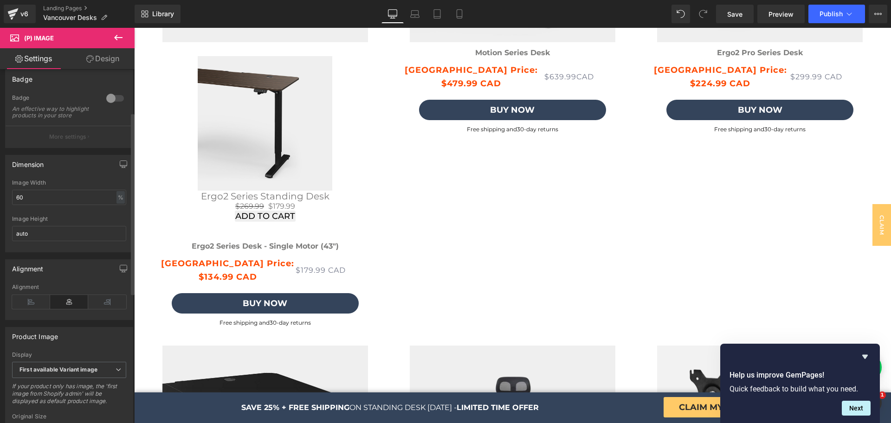
scroll to position [83, 0]
drag, startPoint x: 58, startPoint y: 199, endPoint x: 23, endPoint y: 193, distance: 35.4
click at [23, 193] on input "60" at bounding box center [69, 193] width 114 height 15
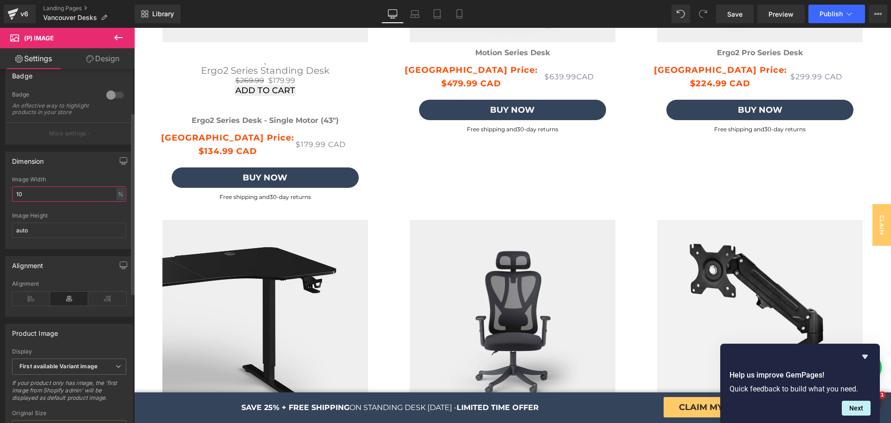
type input "100"
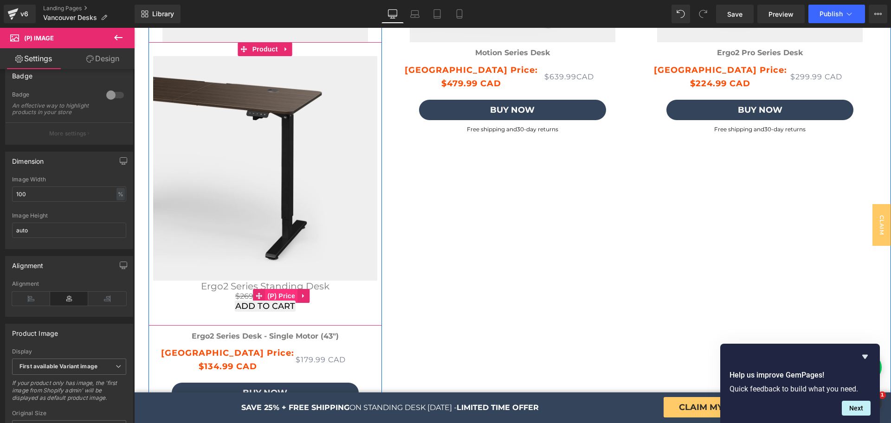
click at [267, 295] on span "(P) Price" at bounding box center [281, 296] width 32 height 14
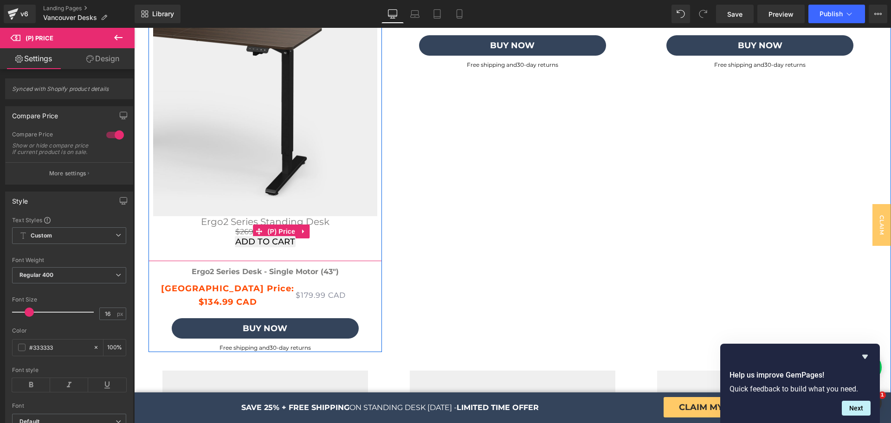
scroll to position [3308, 0]
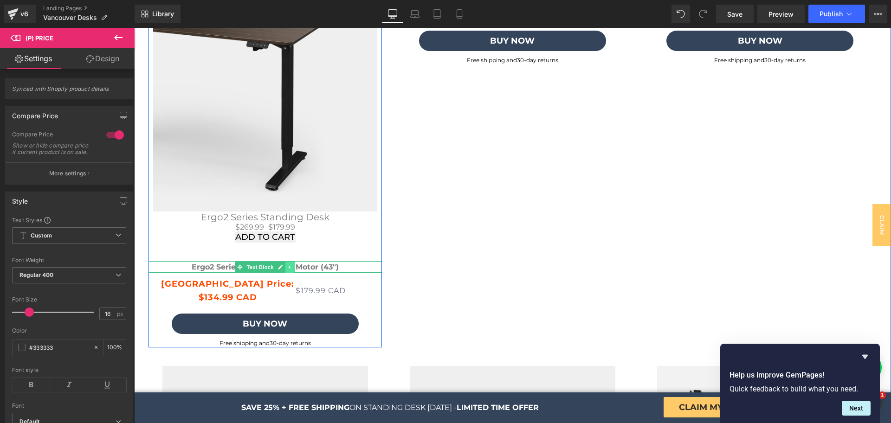
click at [287, 267] on icon at bounding box center [289, 267] width 5 height 6
click at [270, 225] on span "(P) Price" at bounding box center [281, 227] width 32 height 14
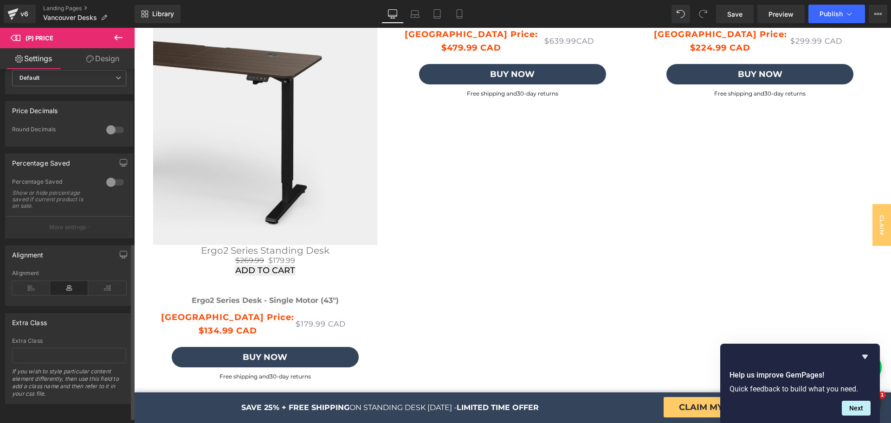
scroll to position [359, 0]
click at [104, 175] on div at bounding box center [115, 182] width 22 height 15
click at [90, 218] on button "More settings" at bounding box center [69, 227] width 127 height 22
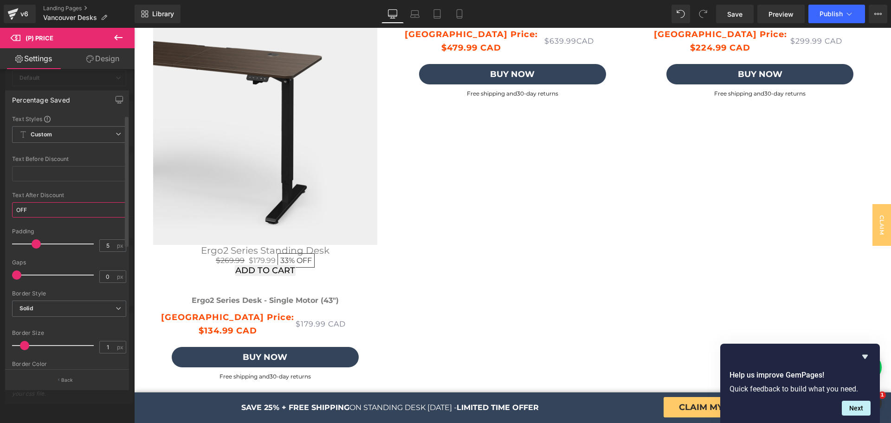
click at [72, 213] on input "OFF" at bounding box center [69, 209] width 114 height 15
click at [82, 177] on input "text" at bounding box center [69, 173] width 114 height 15
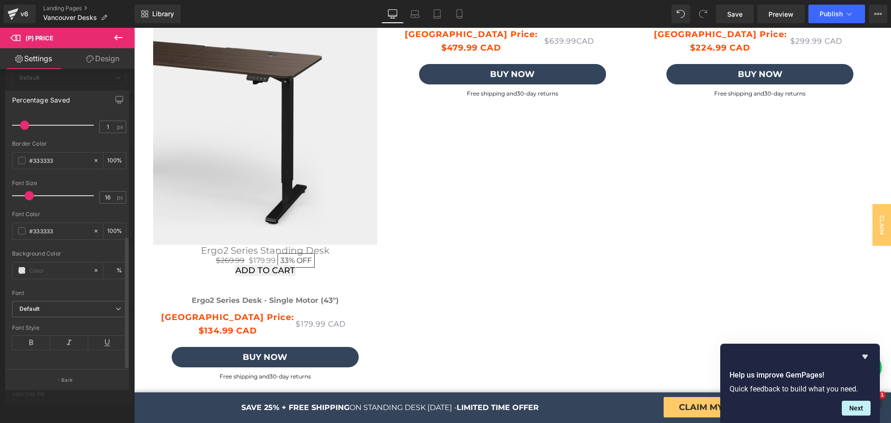
scroll to position [0, 0]
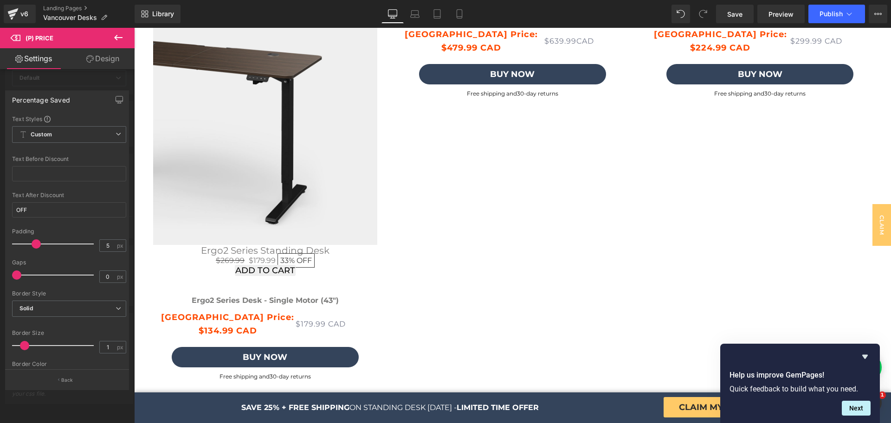
click at [115, 41] on icon at bounding box center [118, 37] width 11 height 11
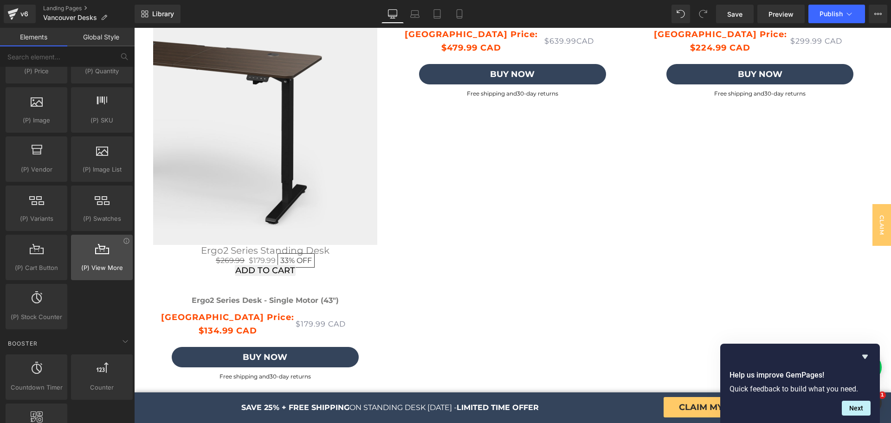
scroll to position [939, 0]
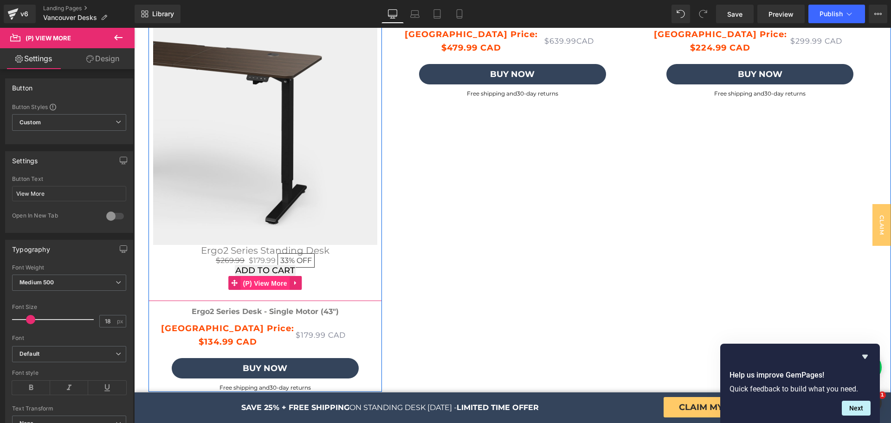
click at [260, 282] on span "(P) View More" at bounding box center [264, 283] width 49 height 14
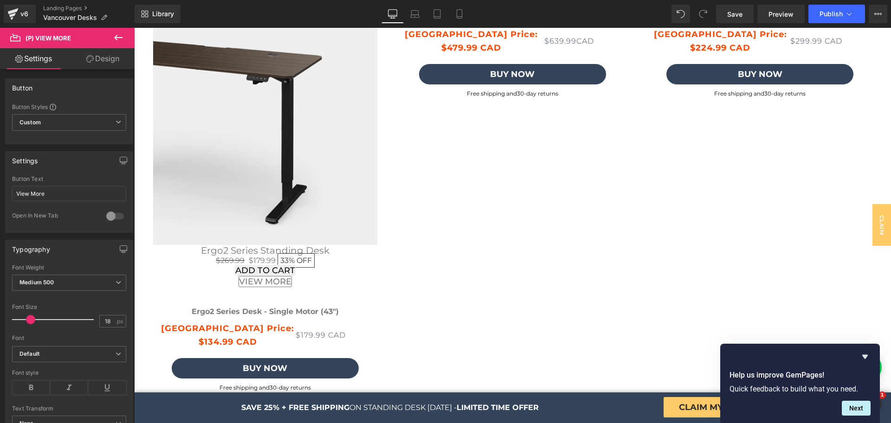
click at [116, 39] on icon at bounding box center [118, 37] width 11 height 11
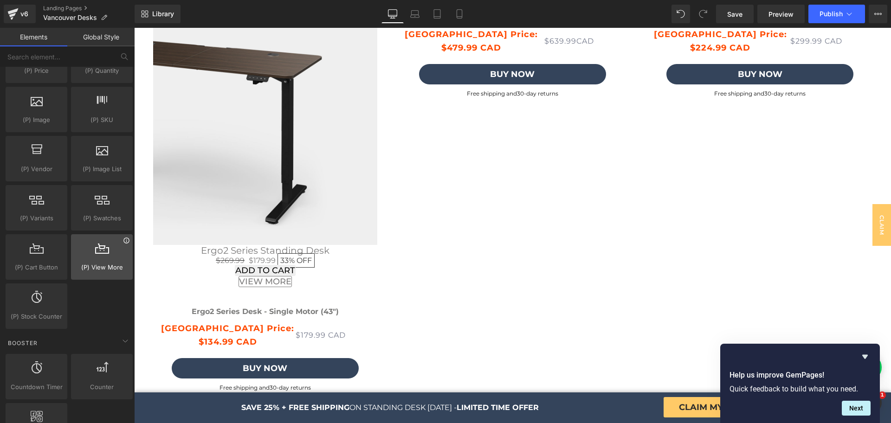
click at [123, 242] on icon at bounding box center [126, 240] width 6 height 6
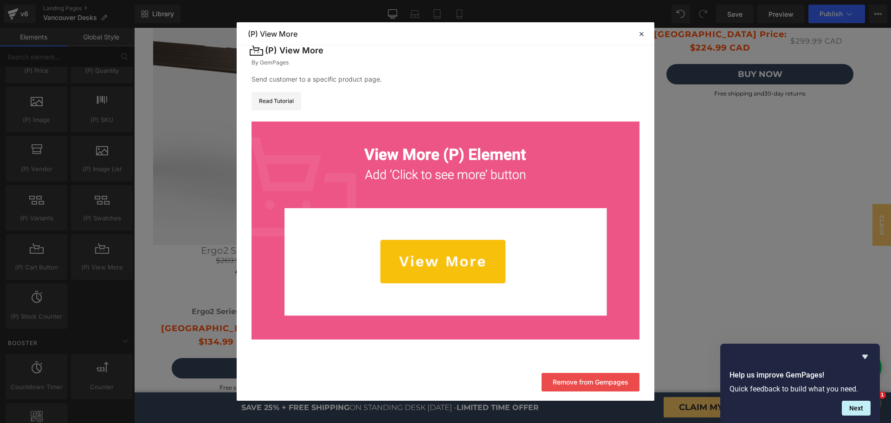
scroll to position [0, 0]
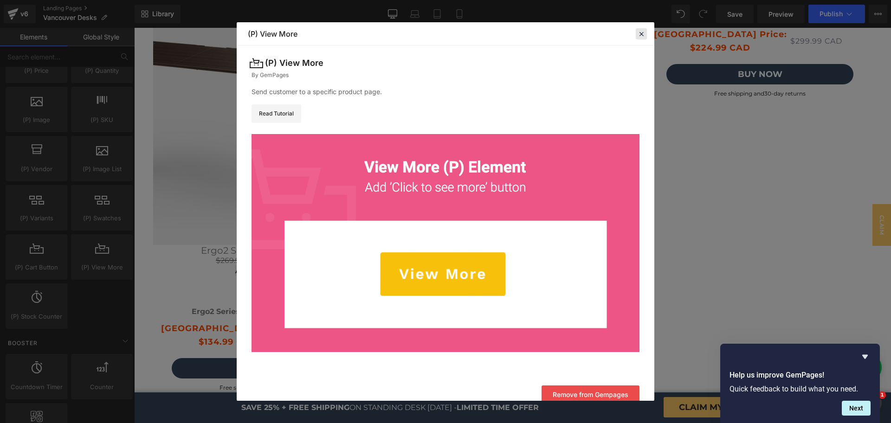
click at [639, 36] on icon at bounding box center [641, 34] width 8 height 8
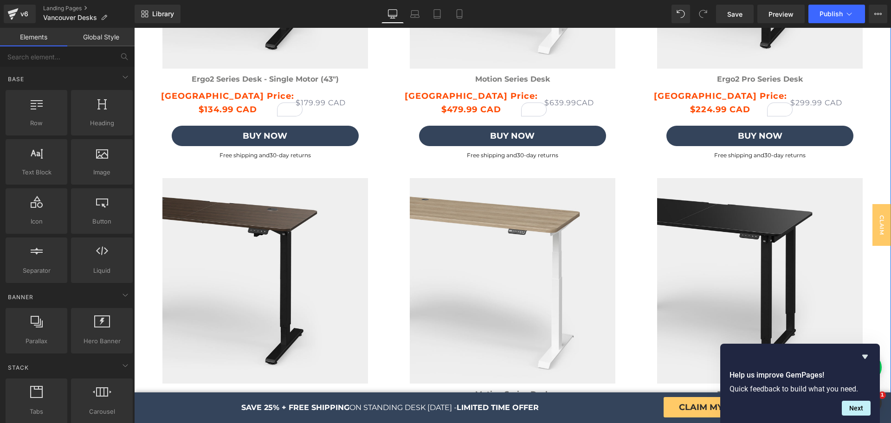
scroll to position [2897, 0]
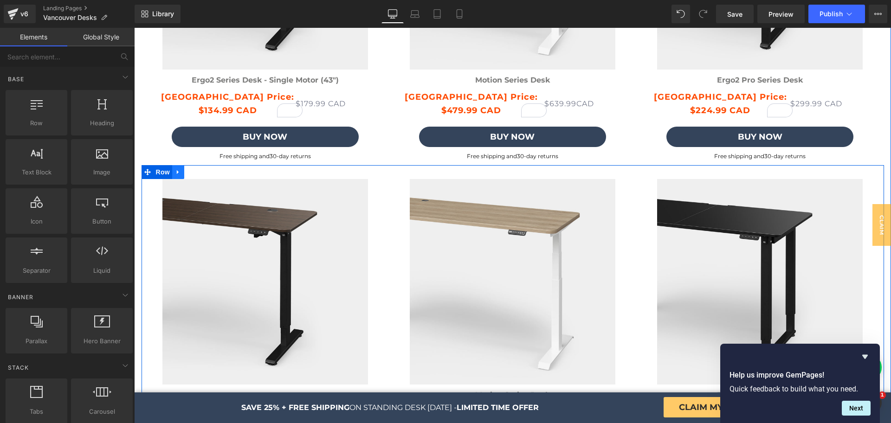
click at [177, 172] on icon at bounding box center [178, 172] width 2 height 4
click at [199, 172] on icon at bounding box center [202, 172] width 6 height 6
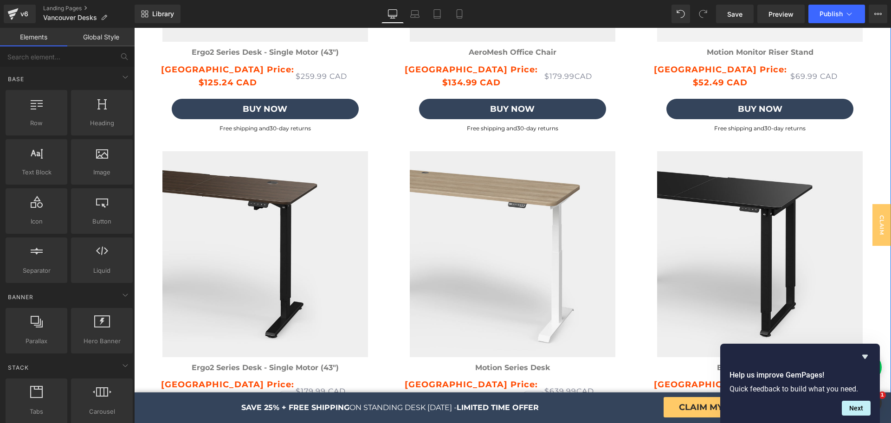
scroll to position [2608, 0]
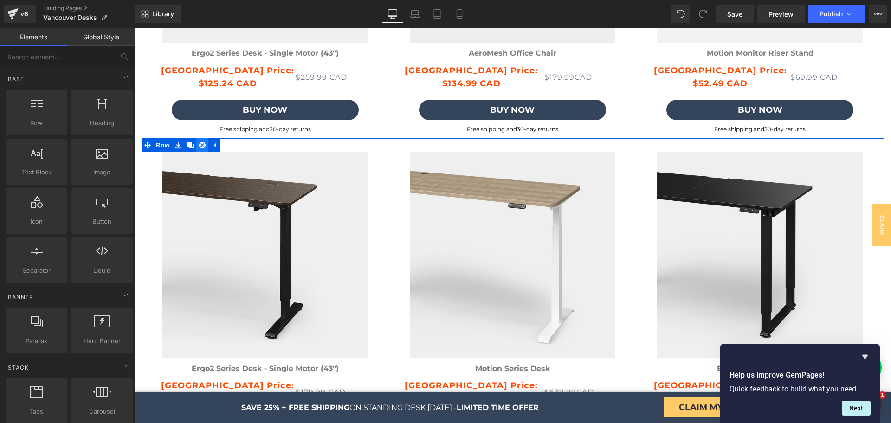
click at [199, 143] on icon at bounding box center [202, 145] width 6 height 6
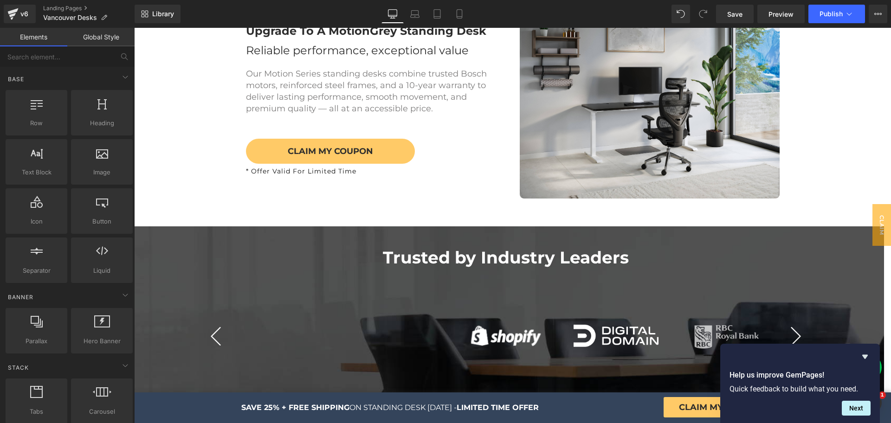
scroll to position [0, 0]
